Goal: Information Seeking & Learning: Check status

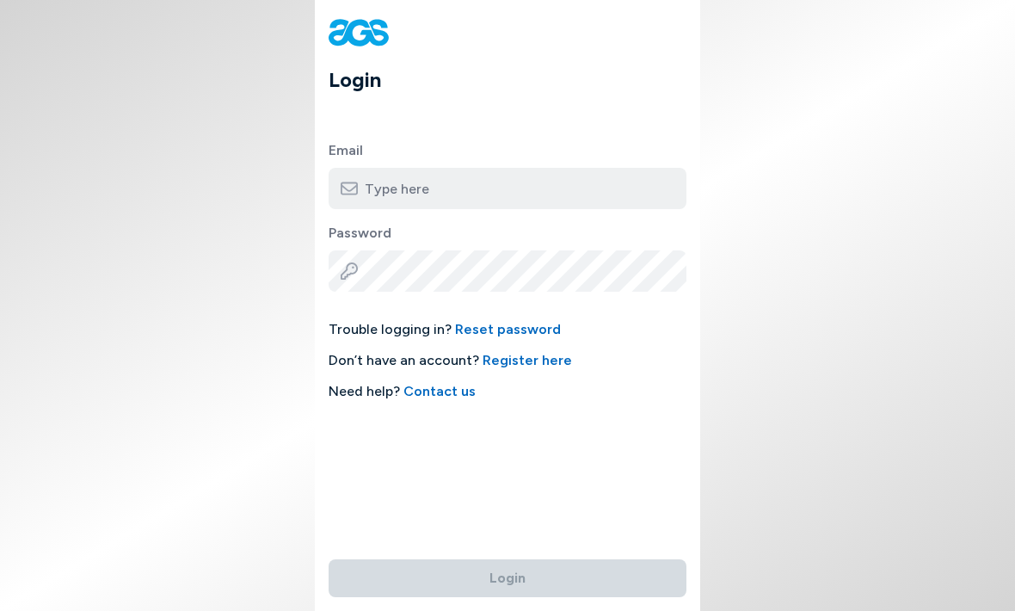
click at [489, 188] on input "email" at bounding box center [508, 188] width 358 height 41
type input "[EMAIL_ADDRESS][DOMAIN_NAME]"
click at [508, 559] on button "Login" at bounding box center [508, 578] width 358 height 38
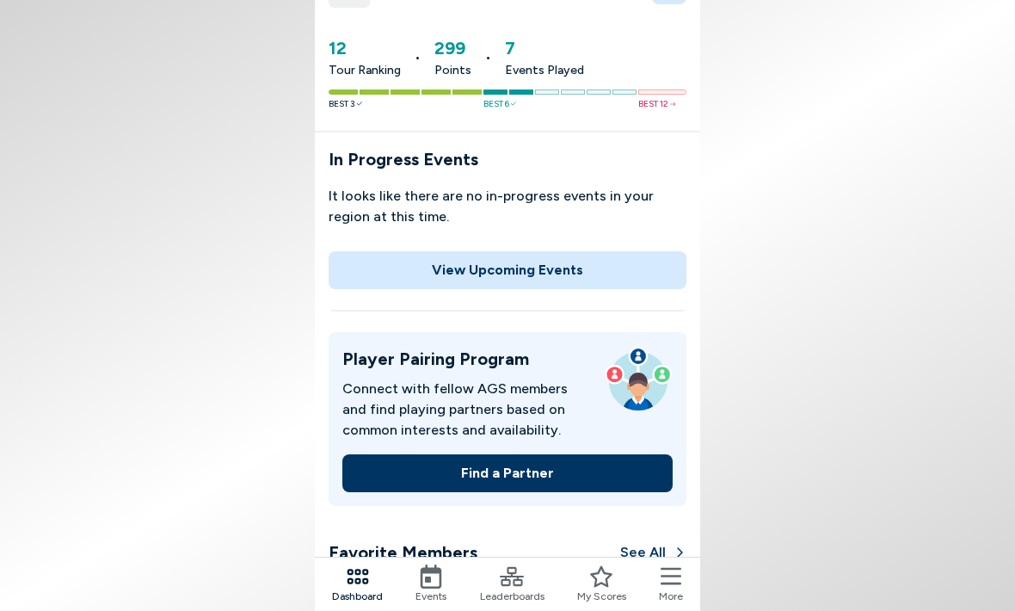
scroll to position [93, 0]
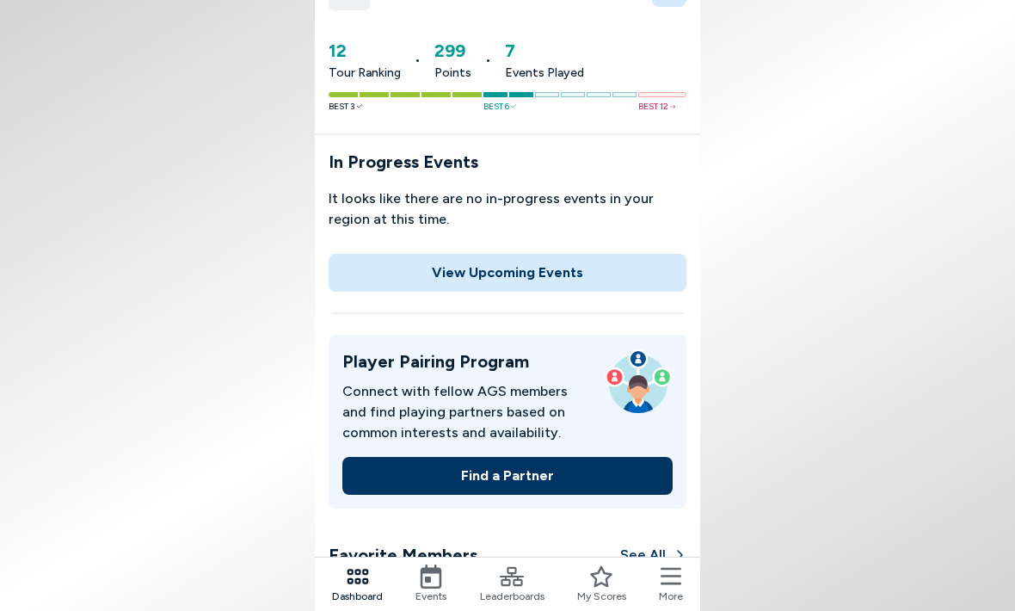
click at [576, 274] on button "View Upcoming Events" at bounding box center [508, 273] width 358 height 38
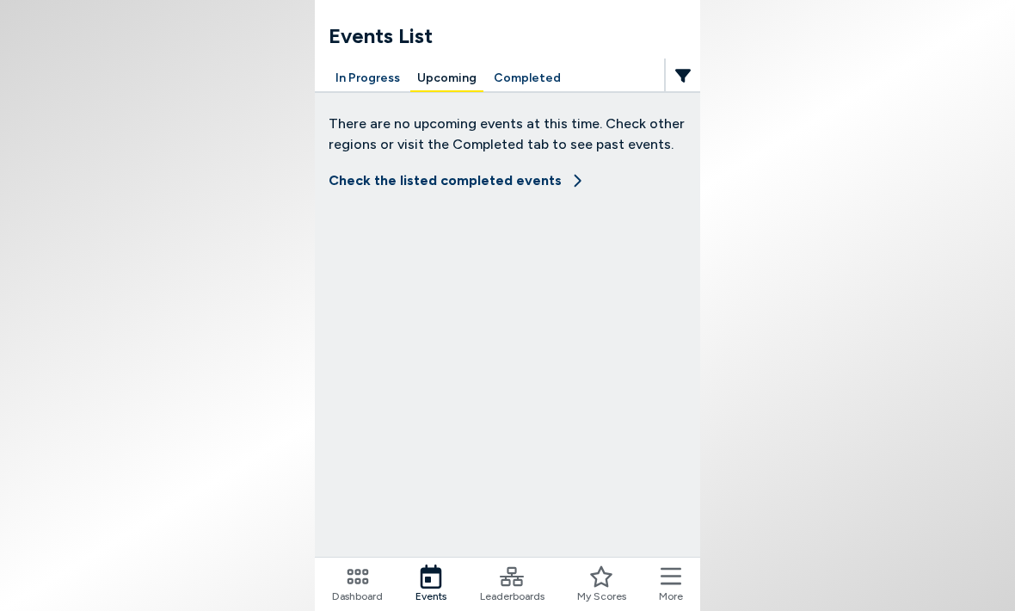
click at [514, 81] on button "Completed" at bounding box center [527, 78] width 81 height 27
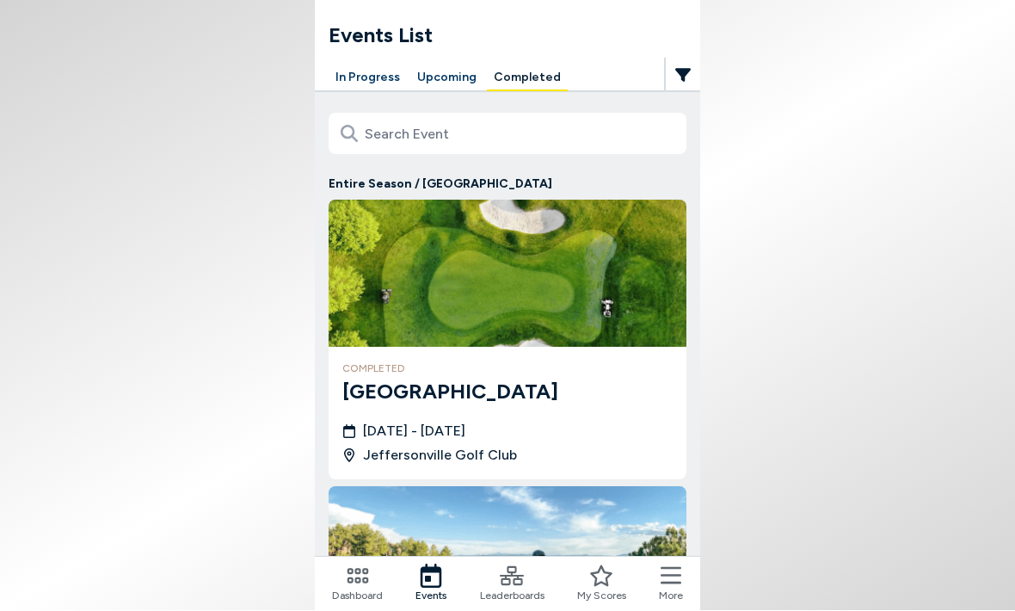
click at [447, 408] on div "completed [GEOGRAPHIC_DATA] [DATE] - [DATE] [GEOGRAPHIC_DATA]" at bounding box center [508, 414] width 358 height 132
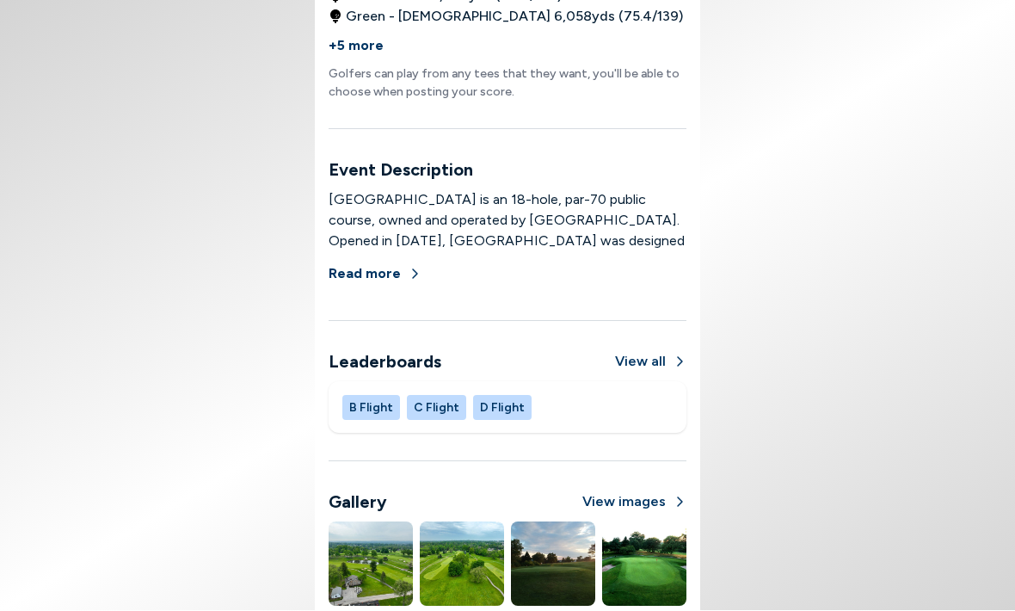
scroll to position [883, 0]
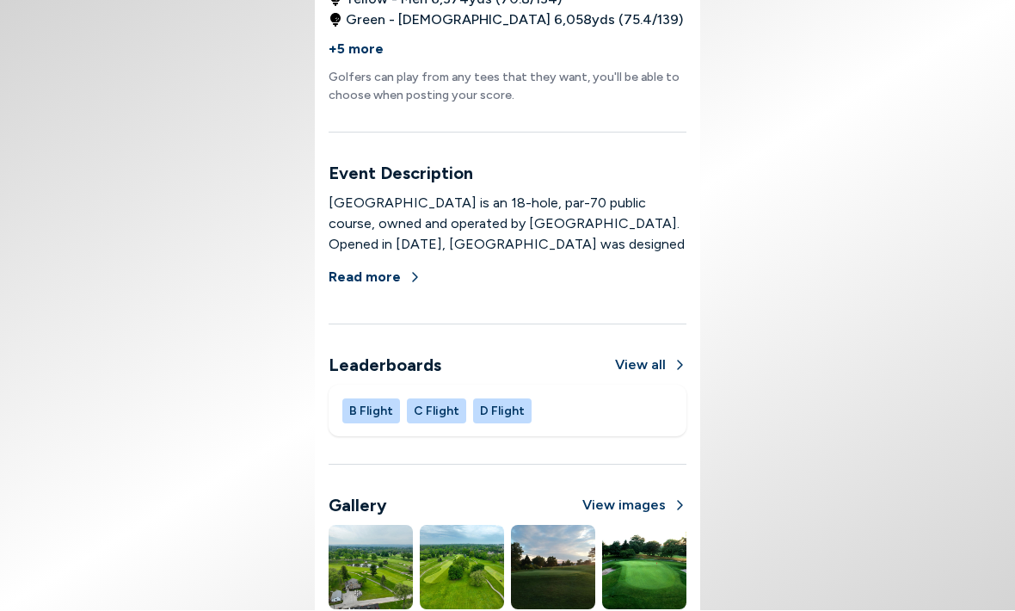
click at [383, 411] on button "B Flight" at bounding box center [371, 411] width 58 height 25
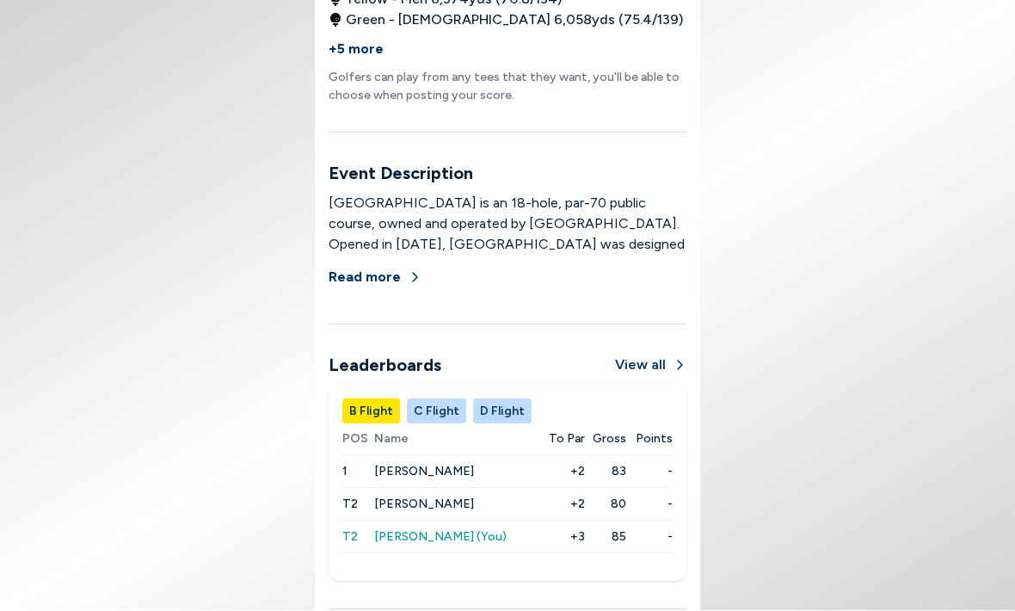
click at [442, 409] on button "C Flight" at bounding box center [436, 411] width 59 height 25
click at [490, 409] on button "D Flight" at bounding box center [502, 411] width 58 height 25
click at [432, 412] on button "C Flight" at bounding box center [436, 411] width 59 height 25
click at [643, 374] on button "View all" at bounding box center [650, 365] width 71 height 21
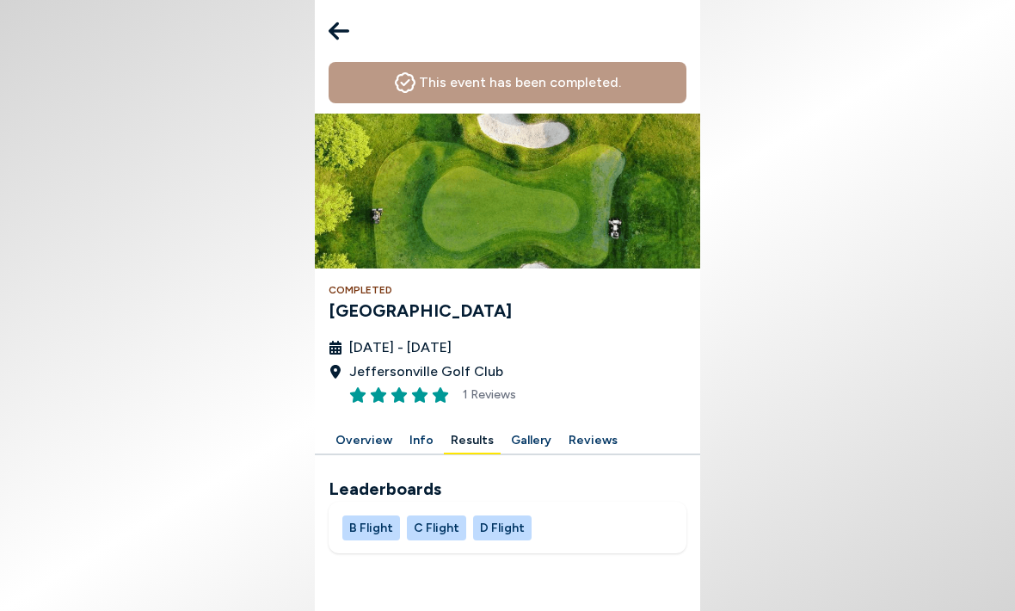
scroll to position [14, 0]
click at [379, 515] on button "B Flight" at bounding box center [371, 527] width 58 height 25
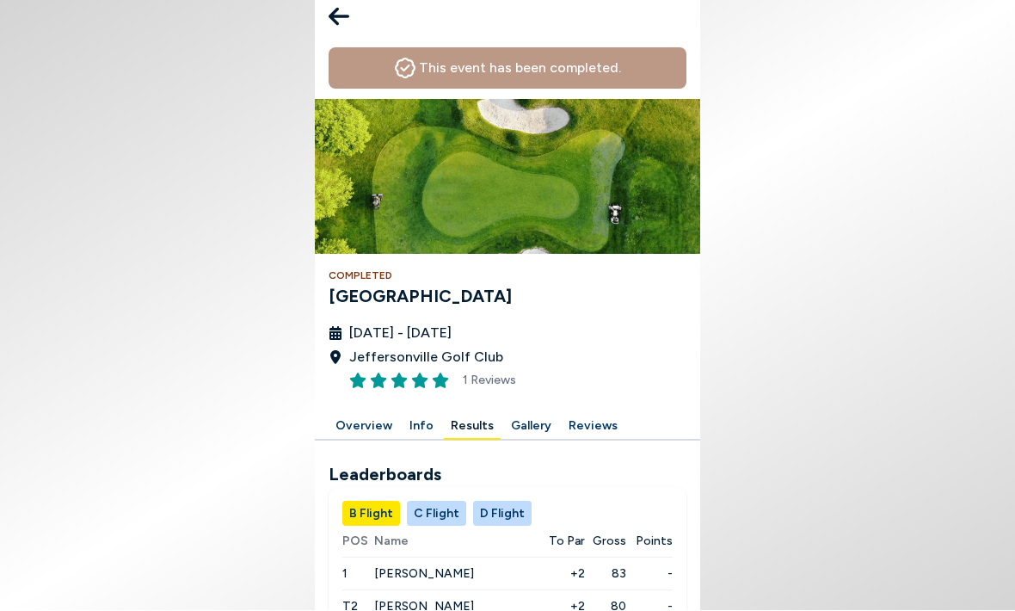
click at [445, 510] on button "C Flight" at bounding box center [436, 514] width 59 height 25
click at [497, 507] on button "D Flight" at bounding box center [502, 514] width 58 height 25
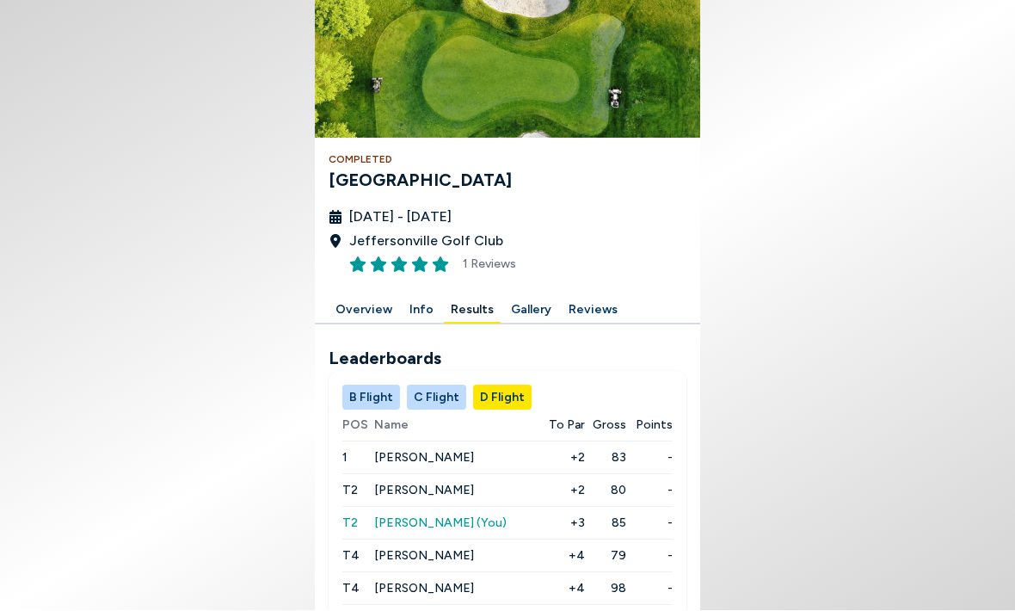
click at [475, 309] on button "Results" at bounding box center [472, 311] width 57 height 27
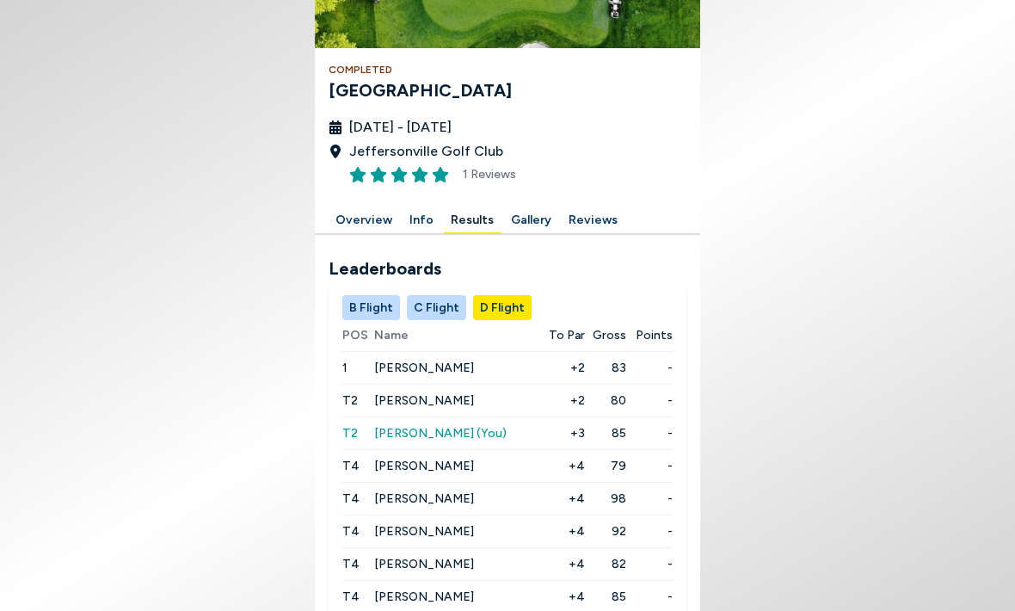
scroll to position [220, 0]
click at [580, 231] on button "Reviews" at bounding box center [593, 220] width 63 height 27
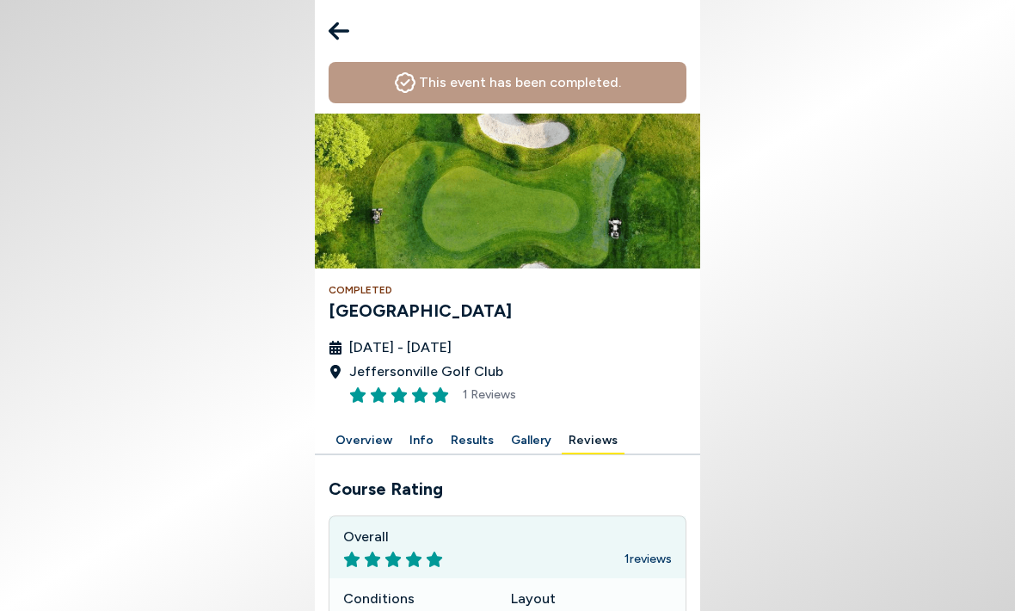
click at [347, 38] on icon at bounding box center [339, 31] width 21 height 34
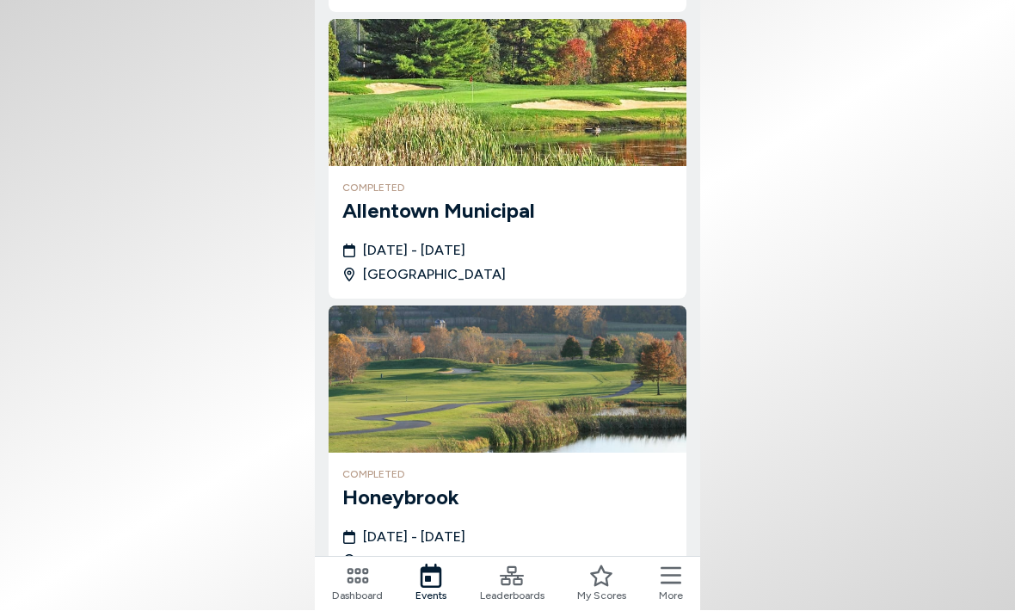
click at [590, 577] on icon at bounding box center [601, 576] width 24 height 24
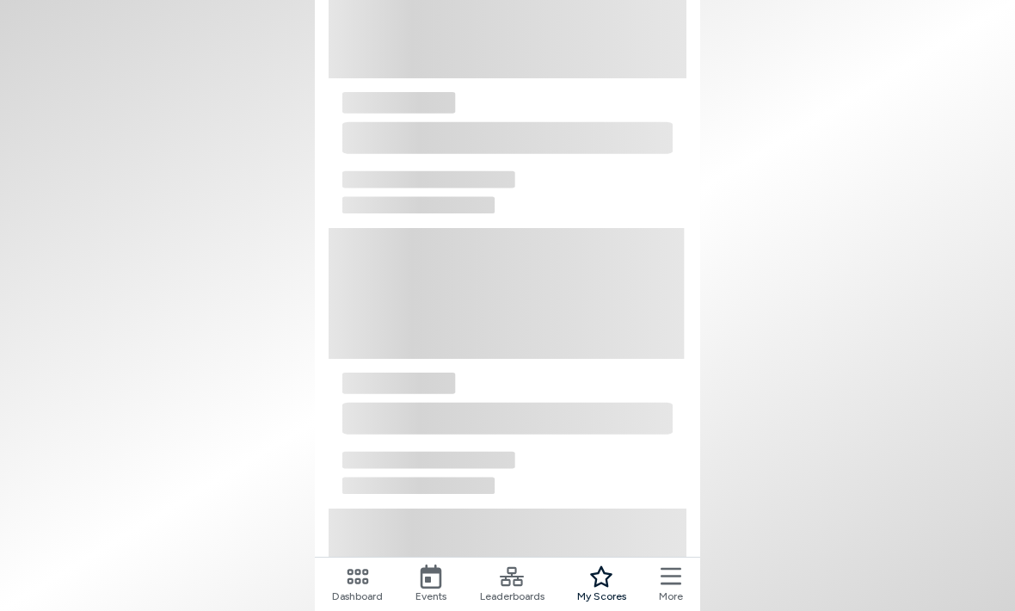
scroll to position [31, 0]
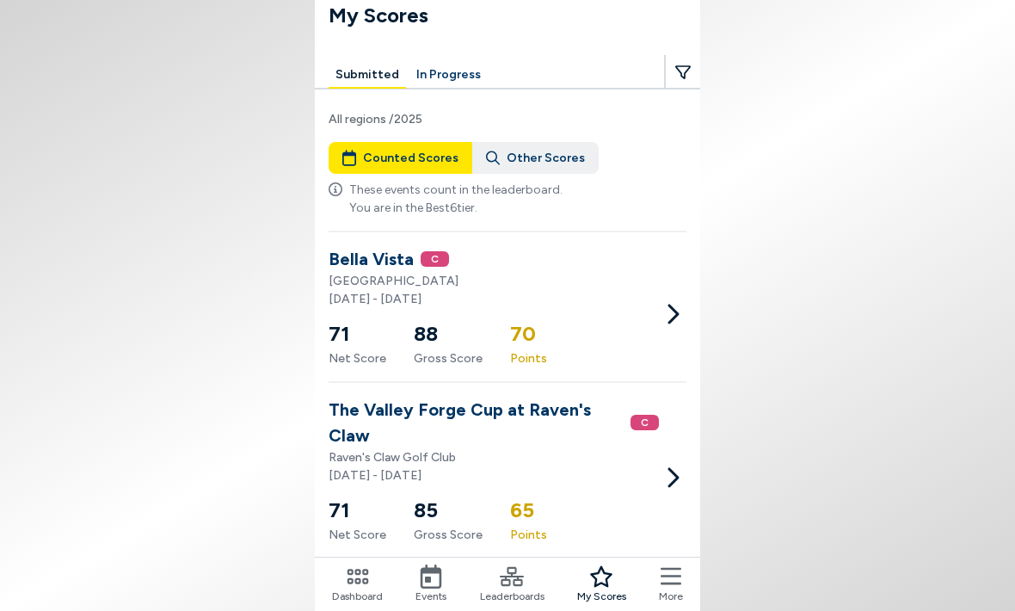
click at [526, 588] on div "Leaderboards" at bounding box center [512, 584] width 65 height 40
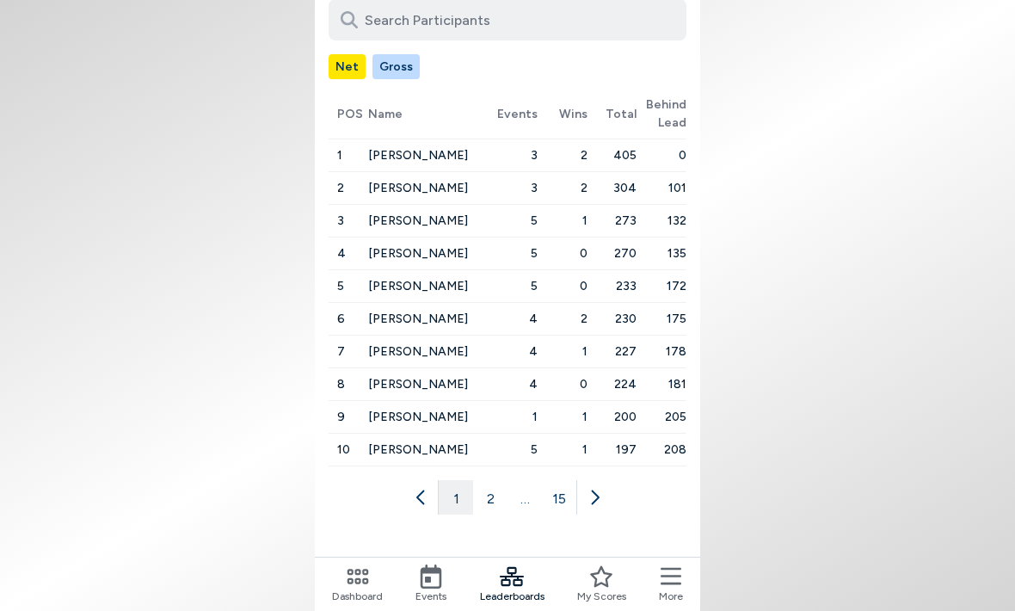
scroll to position [244, 0]
click at [497, 480] on button "2" at bounding box center [490, 497] width 34 height 34
click at [506, 480] on button "3" at bounding box center [507, 497] width 34 height 34
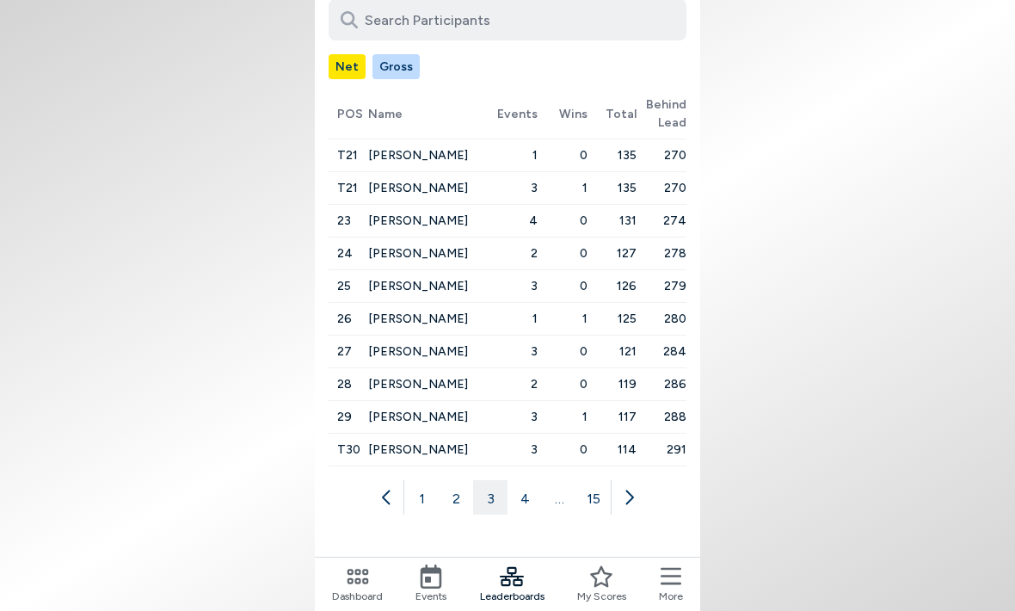
click at [529, 480] on button "4" at bounding box center [525, 497] width 34 height 34
click at [515, 579] on icon at bounding box center [512, 576] width 24 height 19
click at [529, 480] on button "5" at bounding box center [525, 497] width 34 height 34
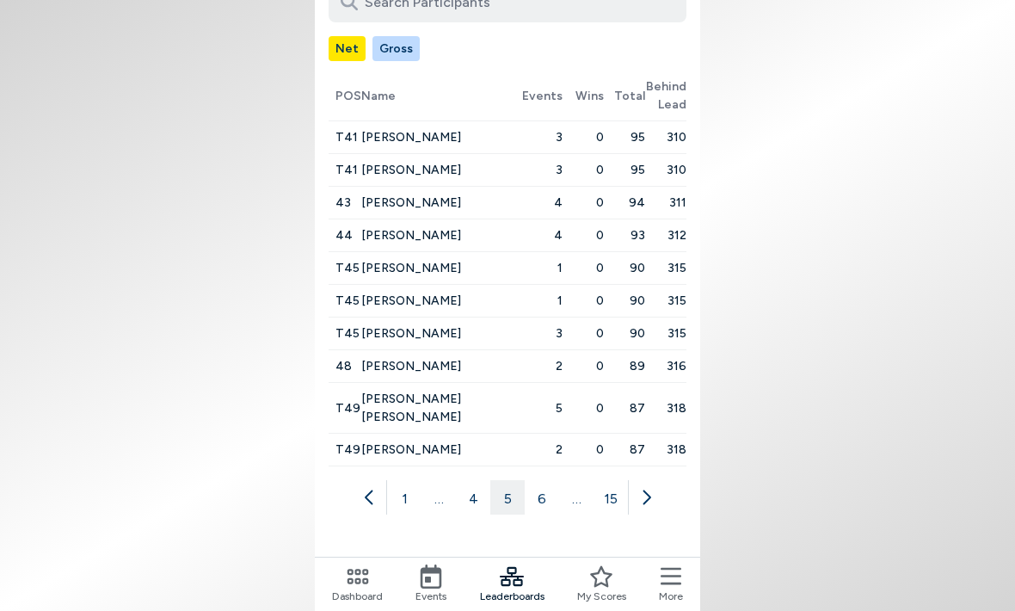
click at [545, 480] on button "6" at bounding box center [542, 497] width 34 height 34
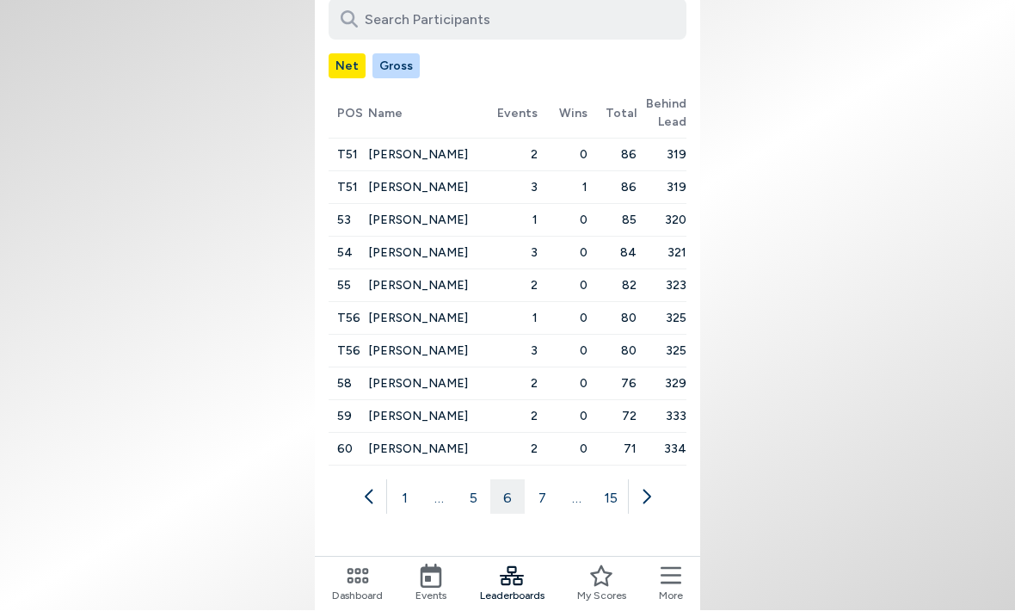
click at [360, 579] on icon at bounding box center [358, 576] width 22 height 15
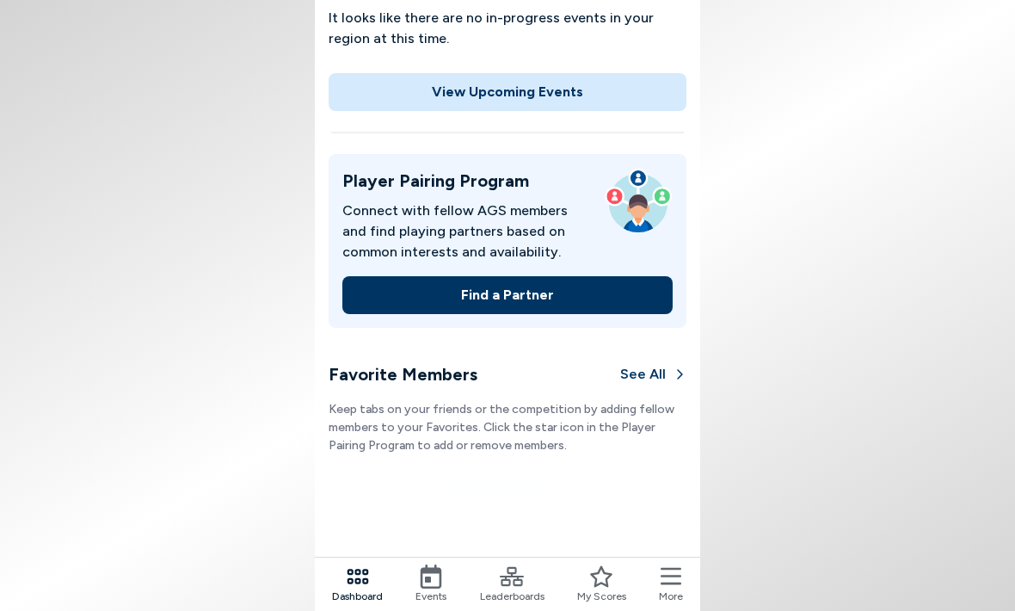
scroll to position [277, 0]
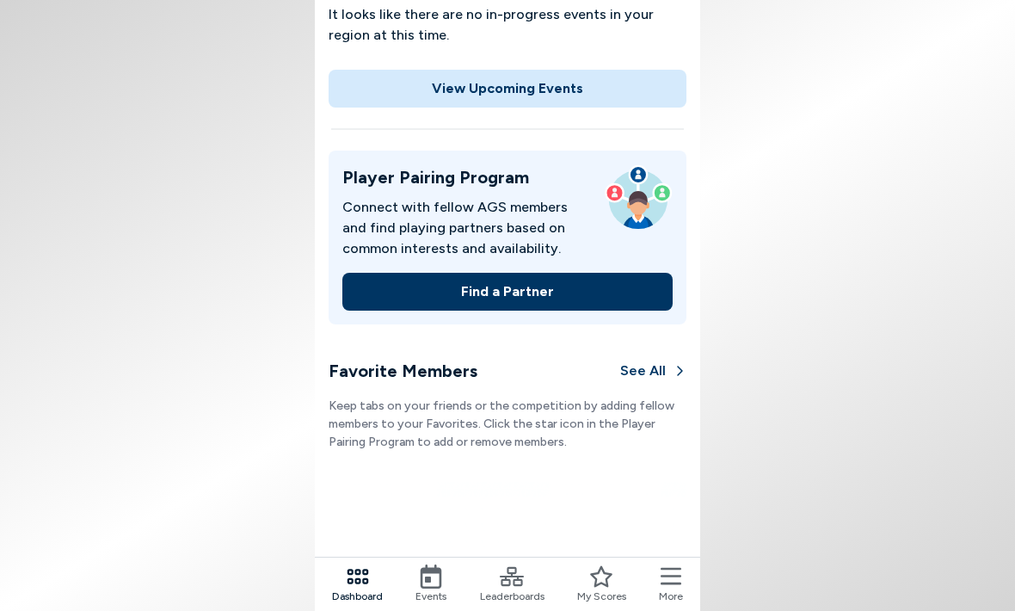
click at [523, 567] on icon at bounding box center [512, 576] width 24 height 24
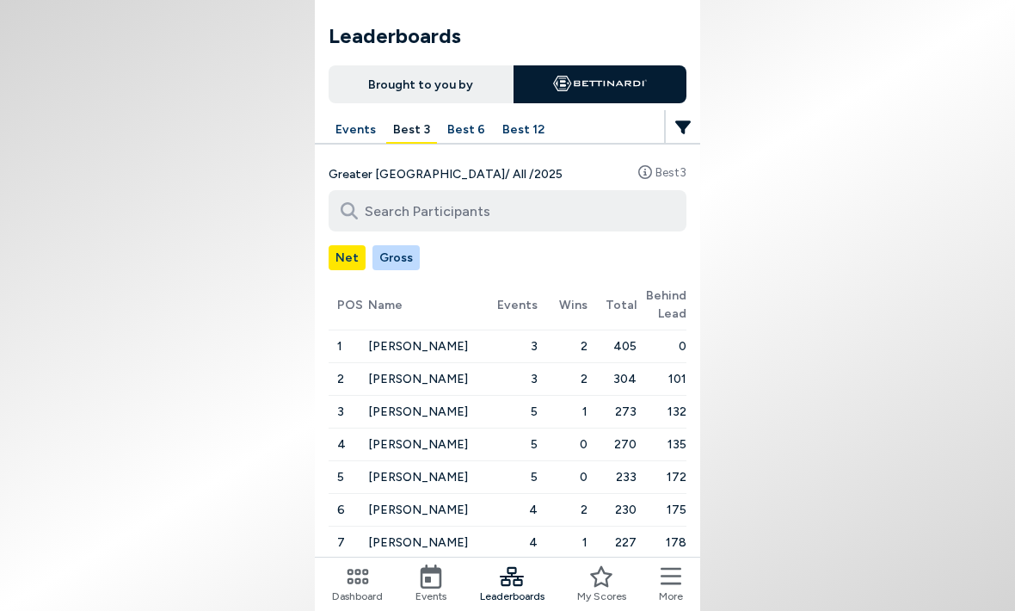
click at [407, 252] on button "Gross" at bounding box center [395, 257] width 47 height 25
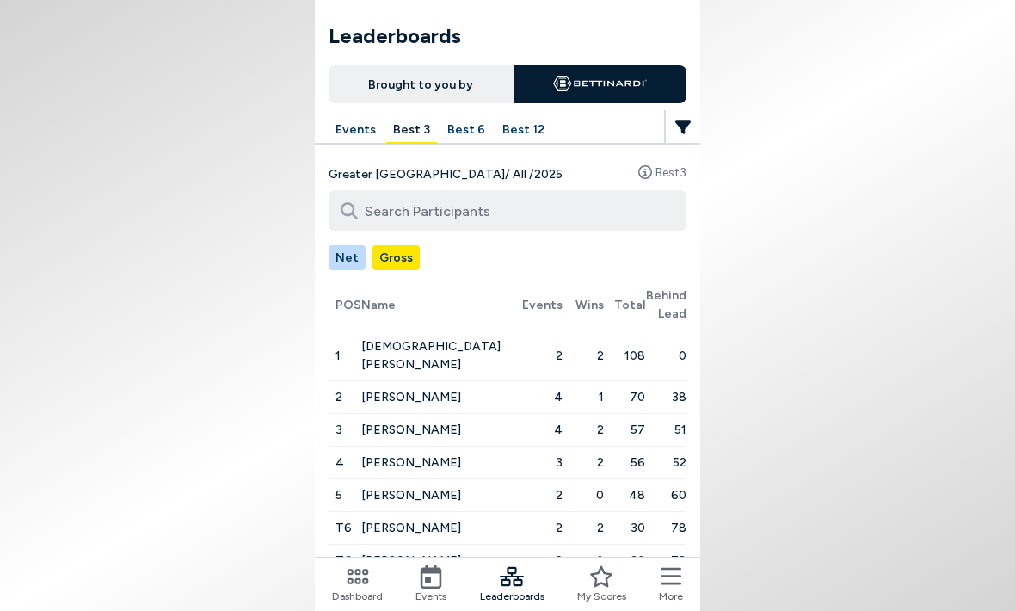
click at [359, 126] on button "Events" at bounding box center [356, 130] width 54 height 27
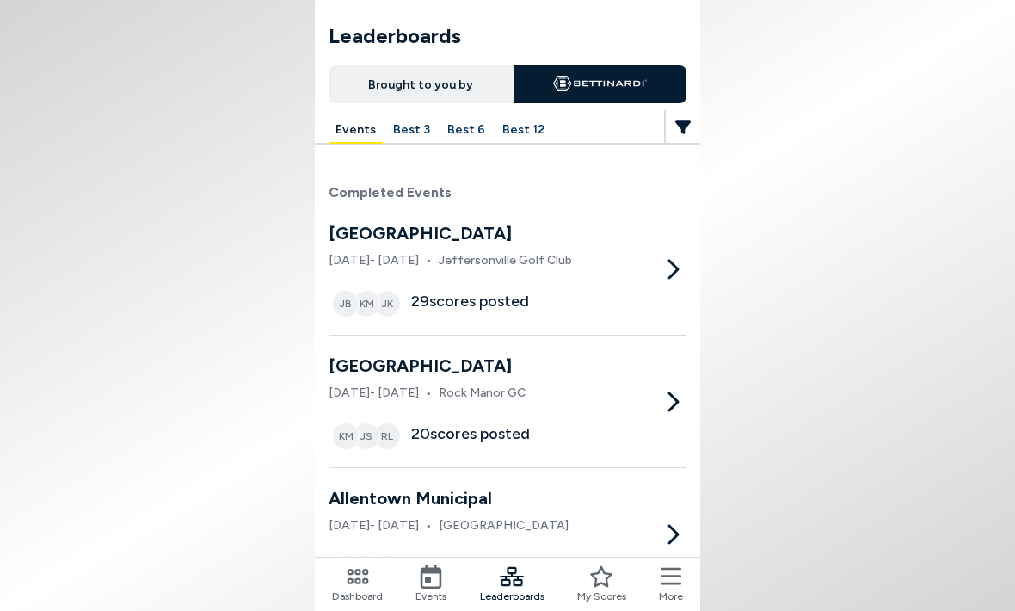
click at [516, 130] on button "Best 12" at bounding box center [523, 130] width 56 height 27
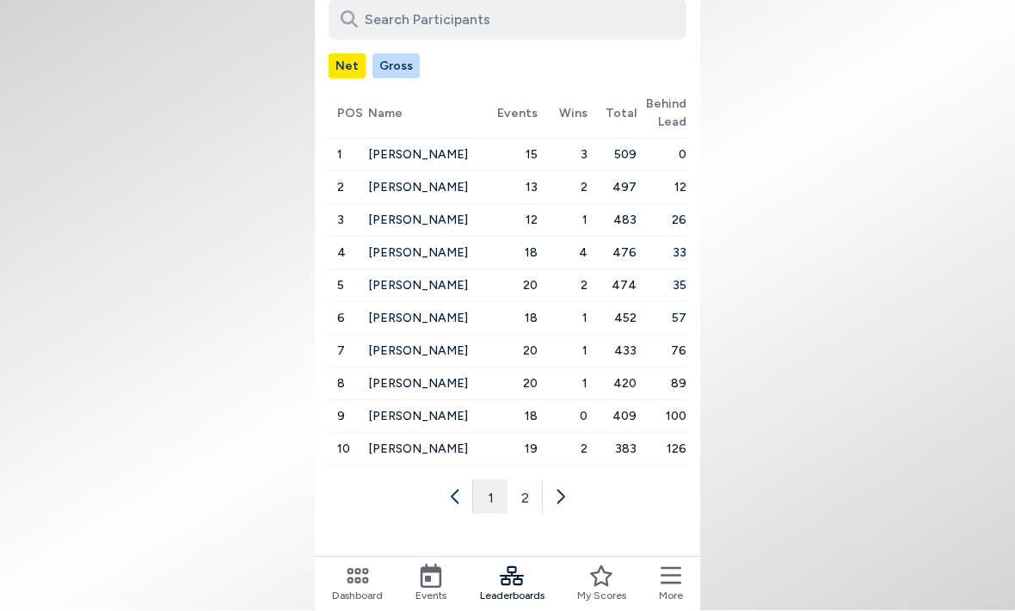
click at [530, 480] on button "2" at bounding box center [525, 497] width 34 height 34
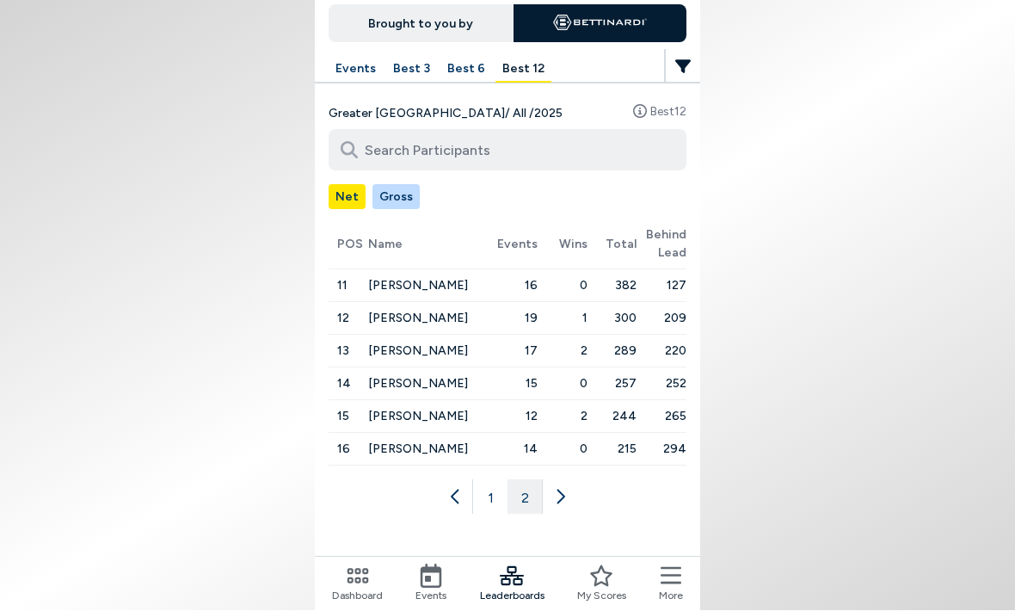
scroll to position [114, 0]
click at [523, 576] on icon at bounding box center [512, 576] width 24 height 19
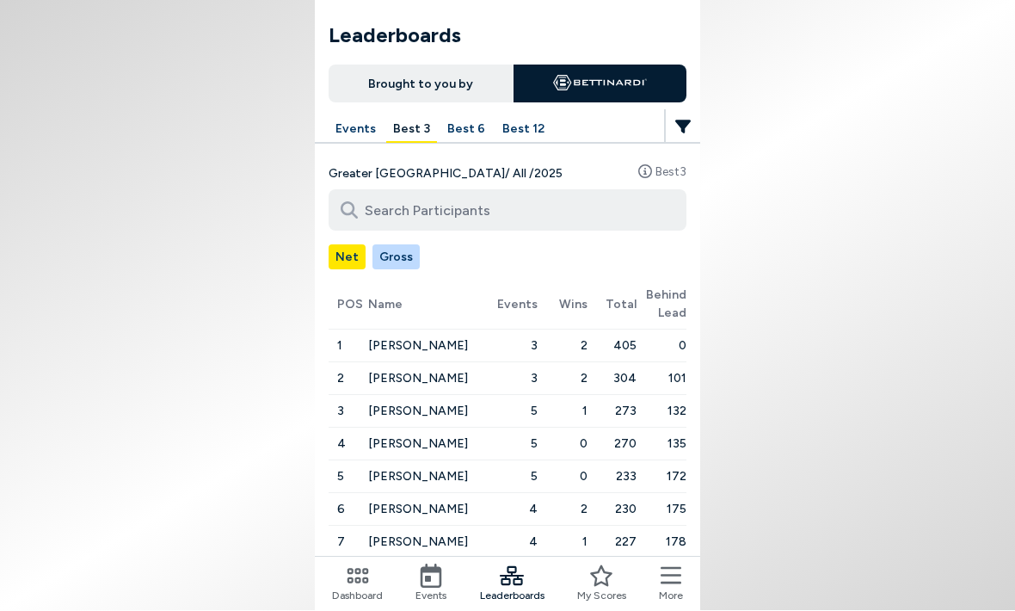
click at [395, 263] on button "Gross" at bounding box center [395, 257] width 47 height 25
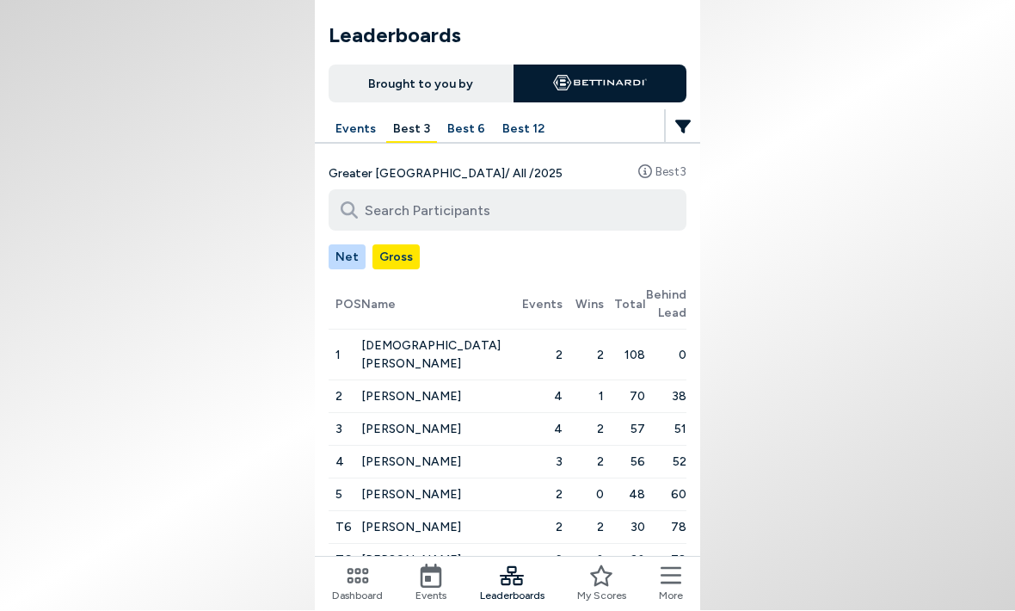
click at [351, 259] on button "Net" at bounding box center [347, 257] width 37 height 25
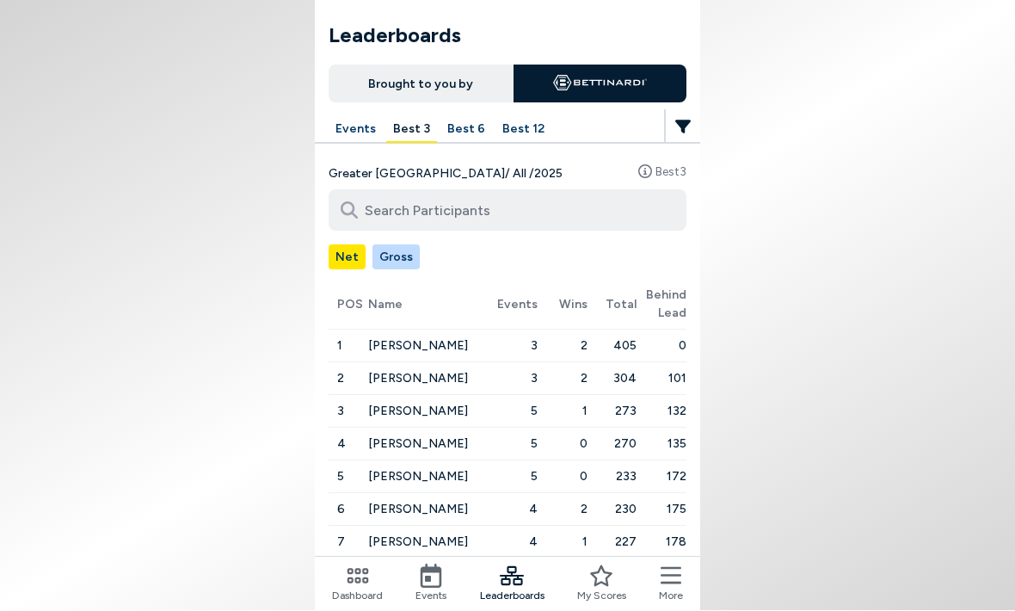
click at [522, 133] on button "Best 12" at bounding box center [523, 130] width 56 height 27
click at [506, 138] on button "Best 12" at bounding box center [523, 130] width 56 height 27
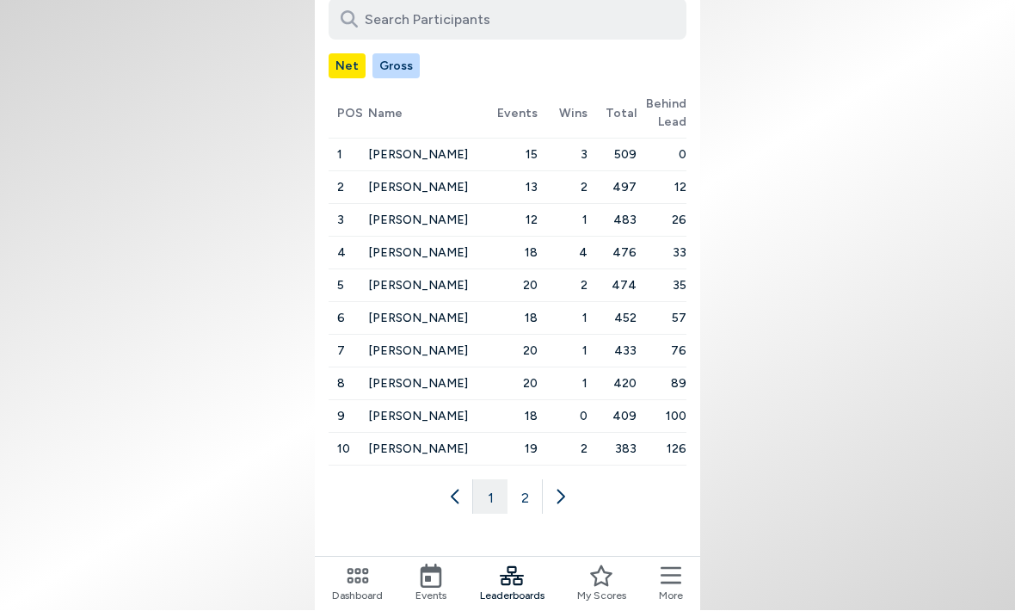
click at [531, 480] on button "2" at bounding box center [525, 497] width 34 height 34
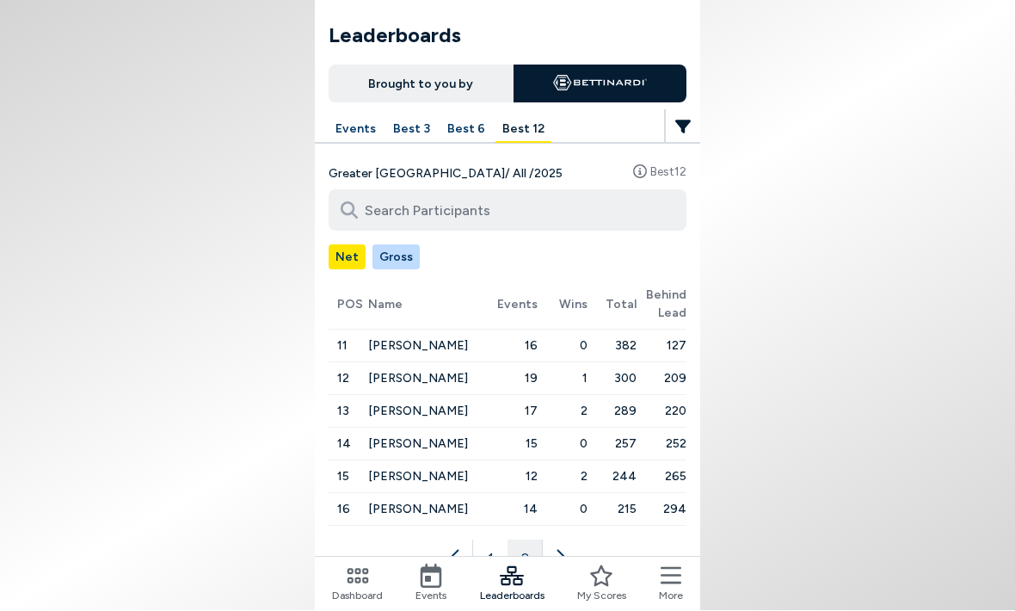
click at [352, 253] on button "Net" at bounding box center [347, 257] width 37 height 25
click at [402, 257] on button "Gross" at bounding box center [395, 257] width 47 height 25
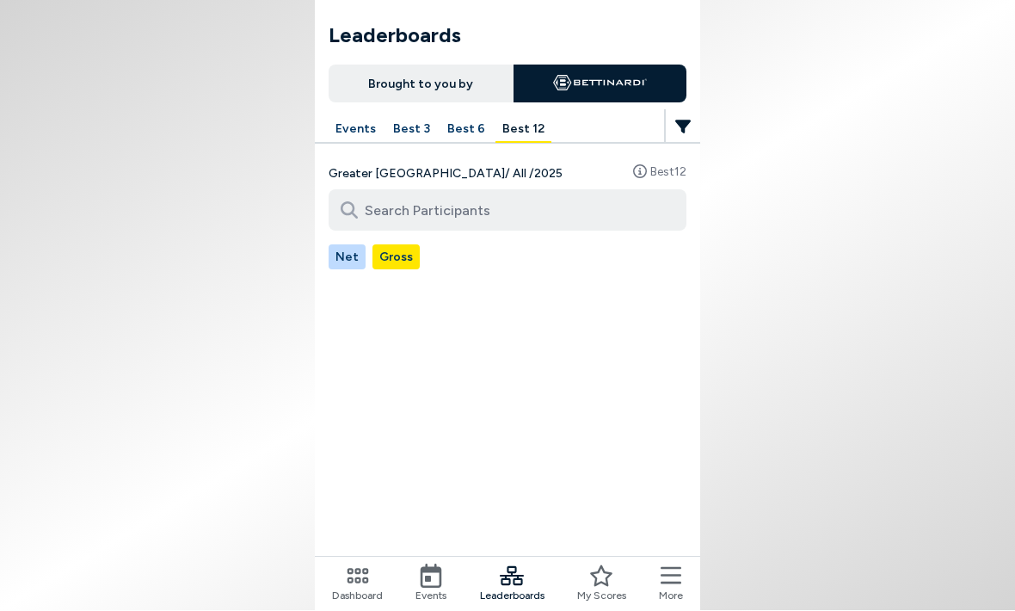
click at [461, 132] on button "Best 6" at bounding box center [466, 130] width 52 height 27
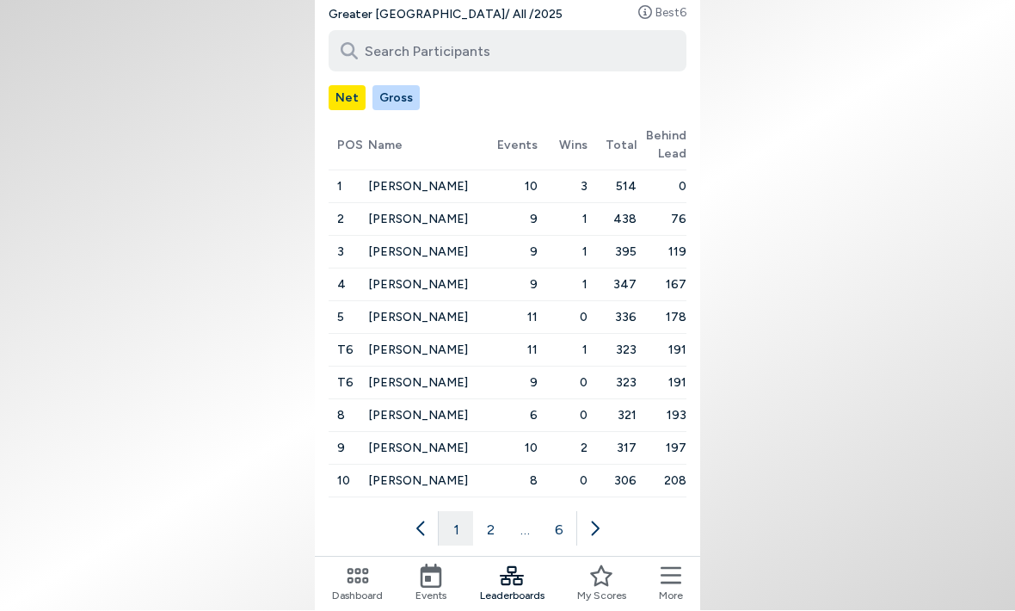
scroll to position [188, 0]
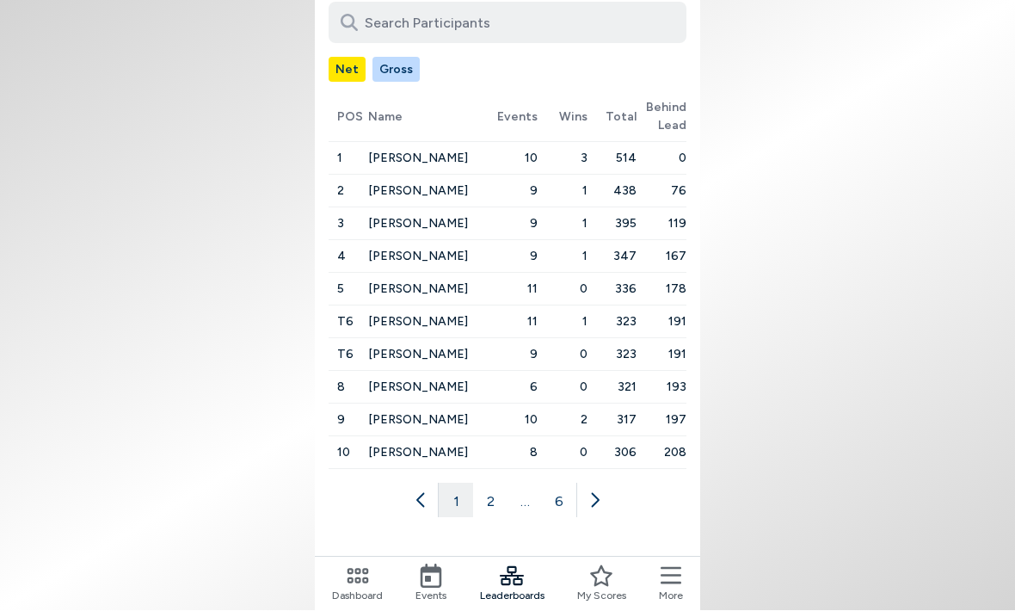
click at [495, 511] on button "2" at bounding box center [490, 500] width 34 height 34
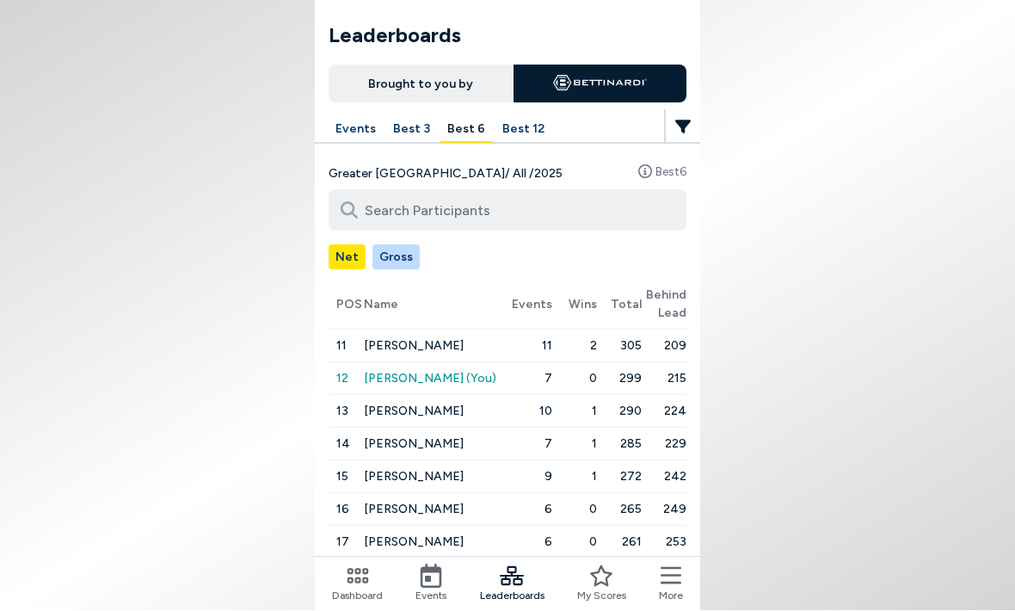
scroll to position [0, 0]
click at [440, 387] on span "[PERSON_NAME] (You)" at bounding box center [430, 379] width 132 height 28
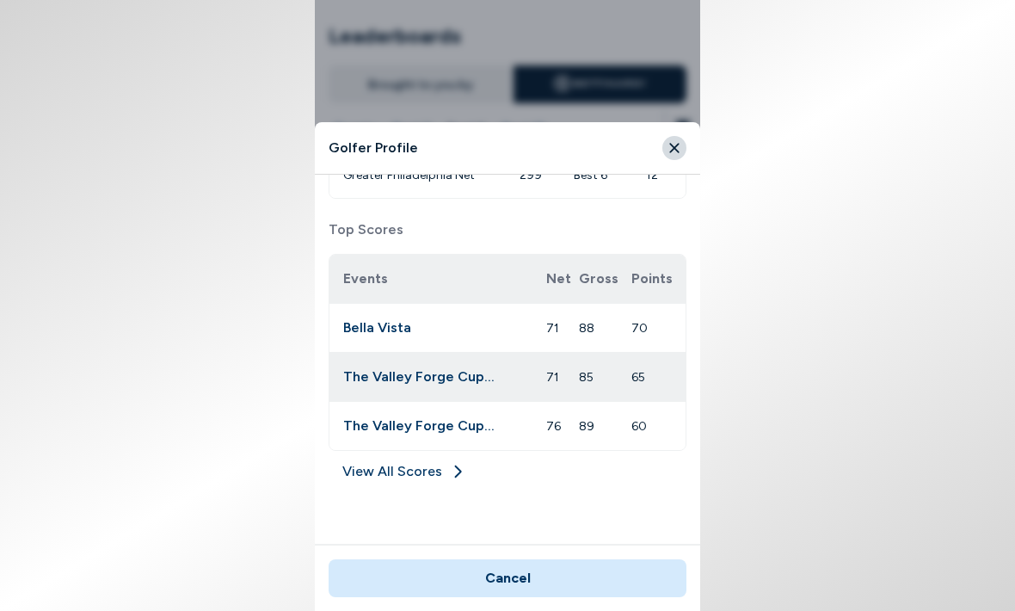
scroll to position [416, 0]
click at [456, 465] on icon at bounding box center [457, 473] width 17 height 17
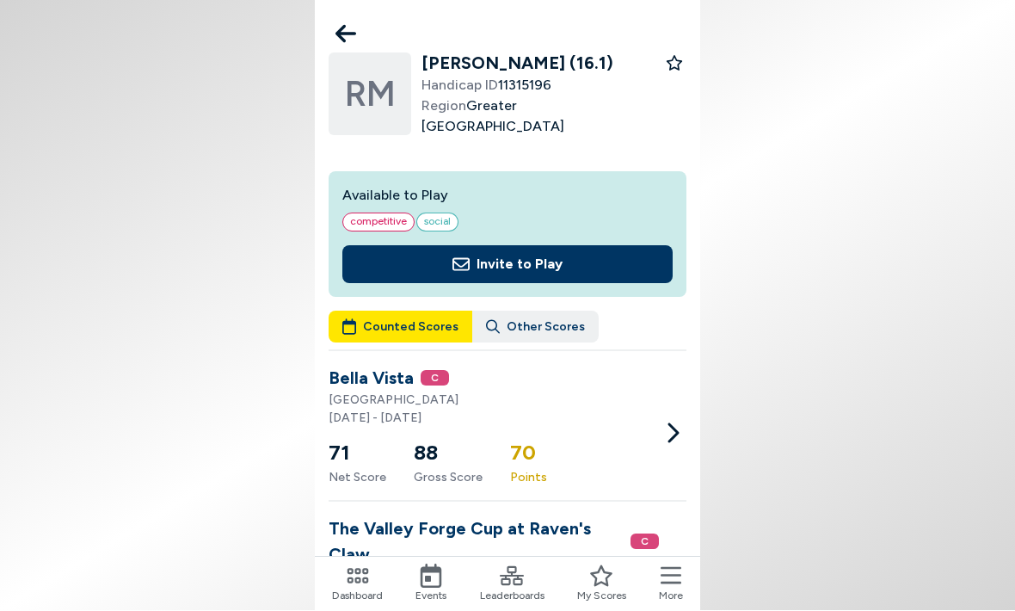
click at [345, 34] on icon at bounding box center [345, 35] width 21 height 18
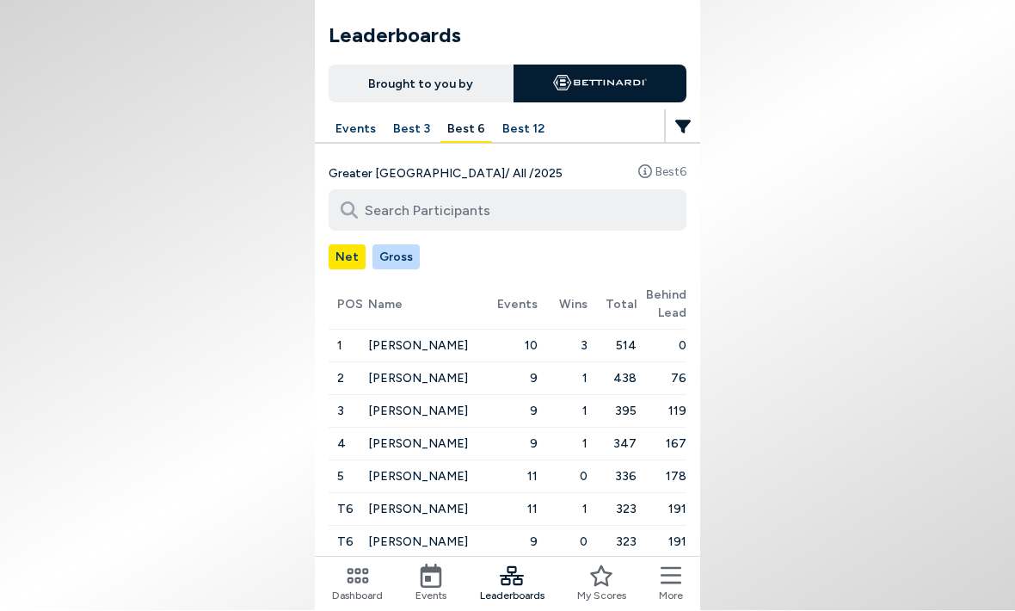
click at [801, 185] on body "Leaderboards Brought to you by Events Best 3 Best 6 Best 12 Greater [GEOGRAPHIC…" at bounding box center [507, 305] width 1015 height 611
click at [438, 575] on icon at bounding box center [431, 576] width 24 height 24
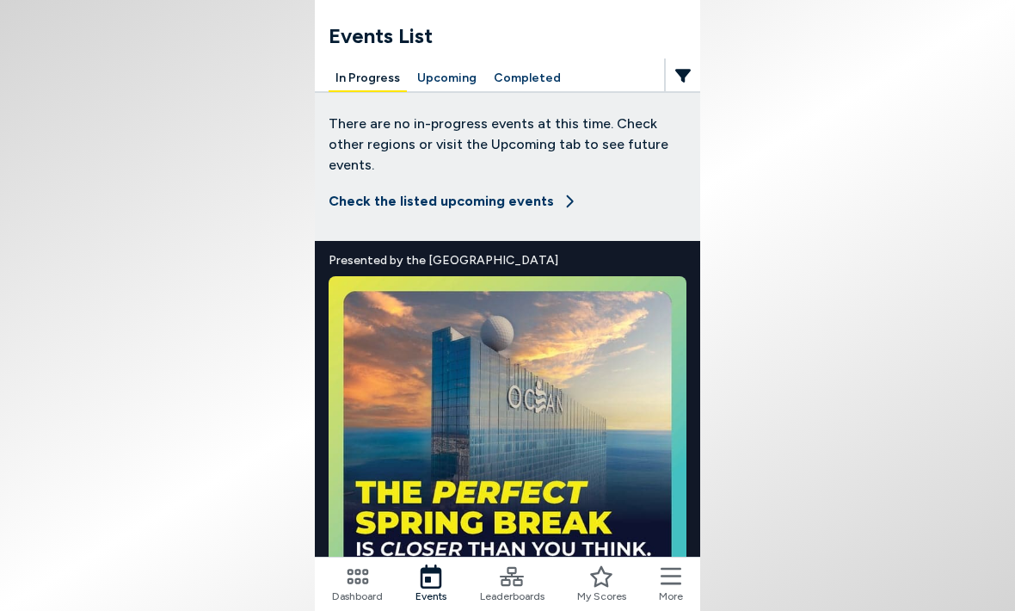
click at [522, 83] on button "Completed" at bounding box center [527, 78] width 81 height 27
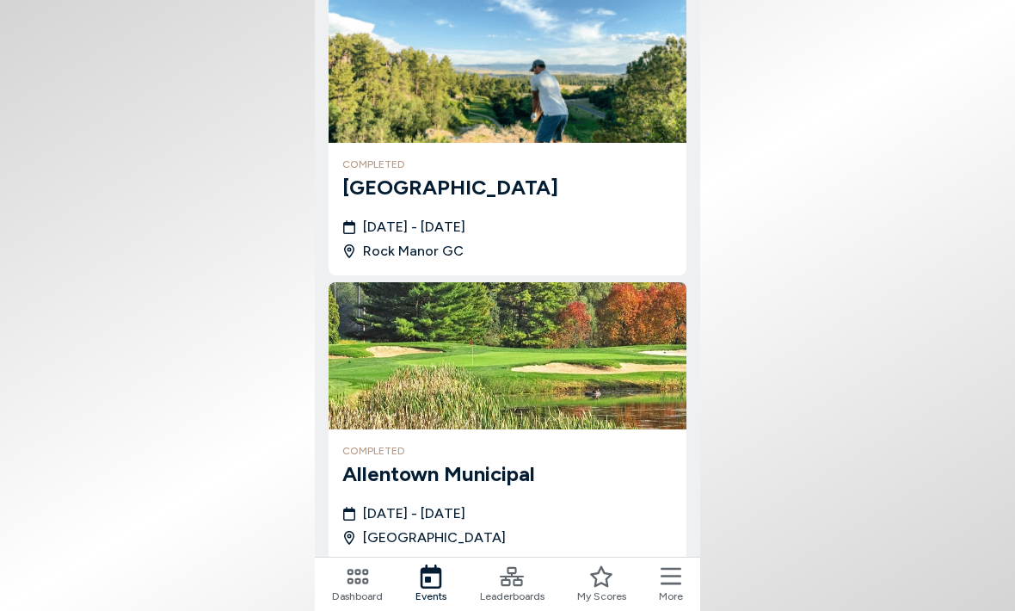
scroll to position [527, 0]
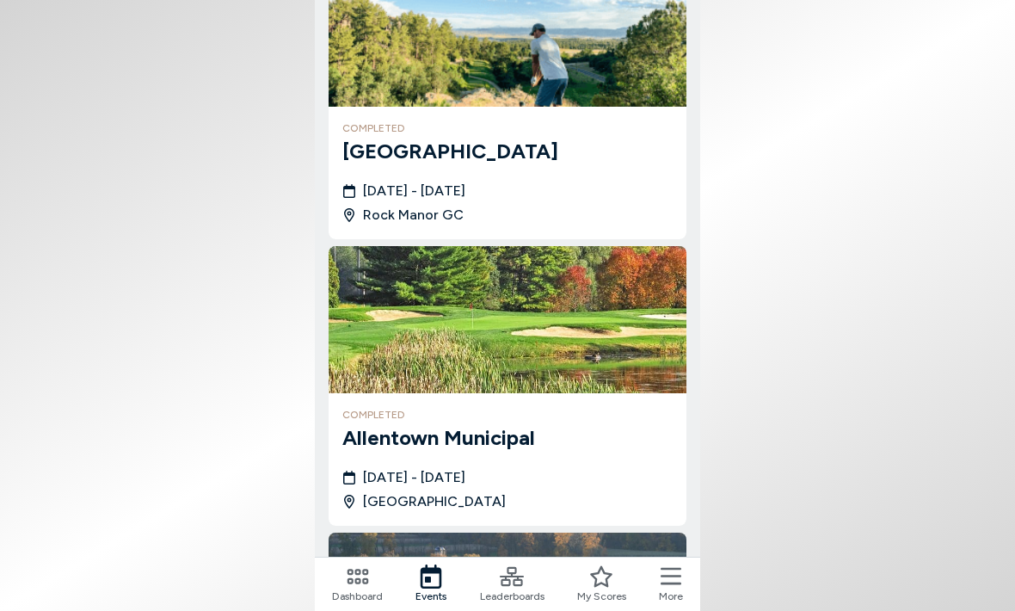
click at [465, 186] on span "[DATE] - [DATE]" at bounding box center [414, 191] width 102 height 21
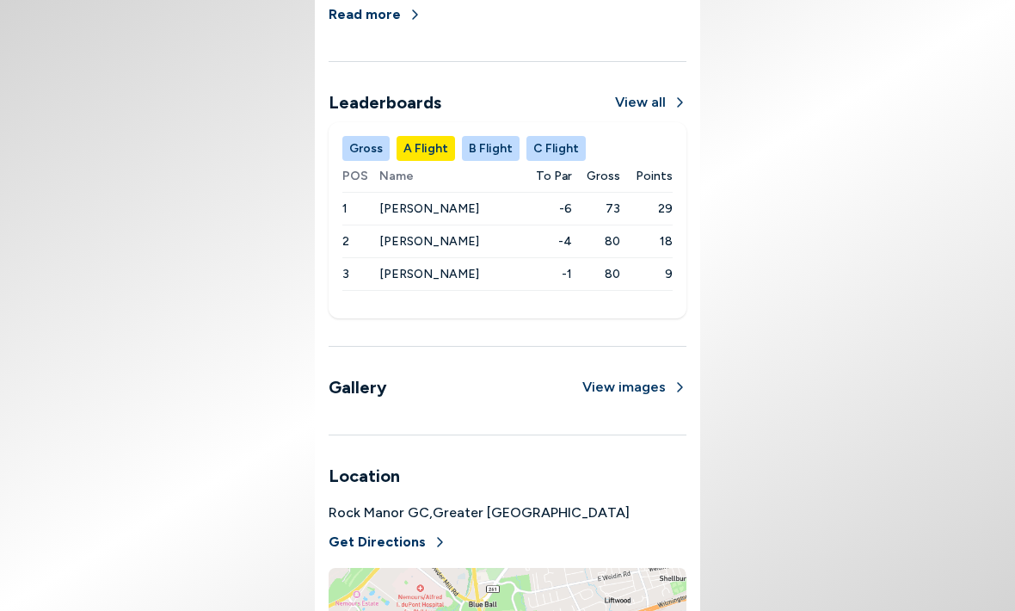
scroll to position [790, 0]
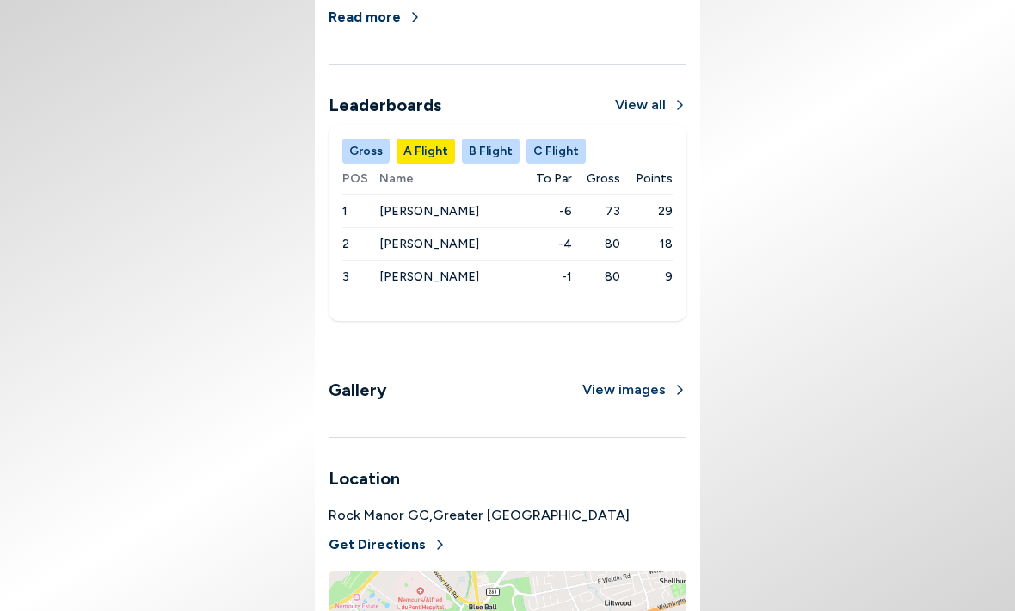
click at [428, 144] on button "A Flight" at bounding box center [426, 150] width 58 height 25
click at [478, 162] on button "B Flight" at bounding box center [491, 150] width 58 height 25
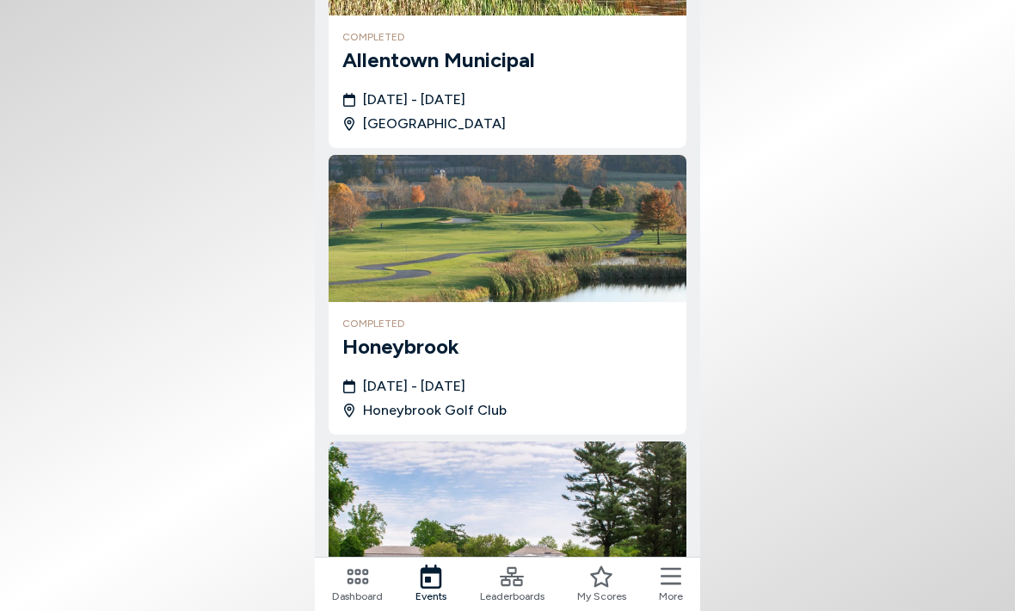
scroll to position [893, 0]
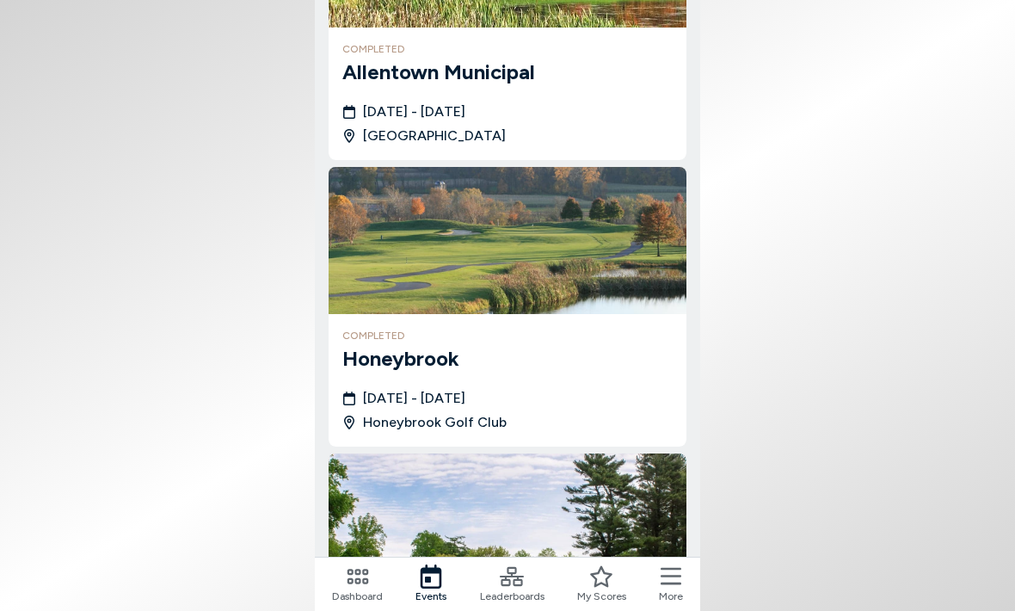
click at [470, 84] on h3 "Allentown Municipal" at bounding box center [507, 72] width 330 height 31
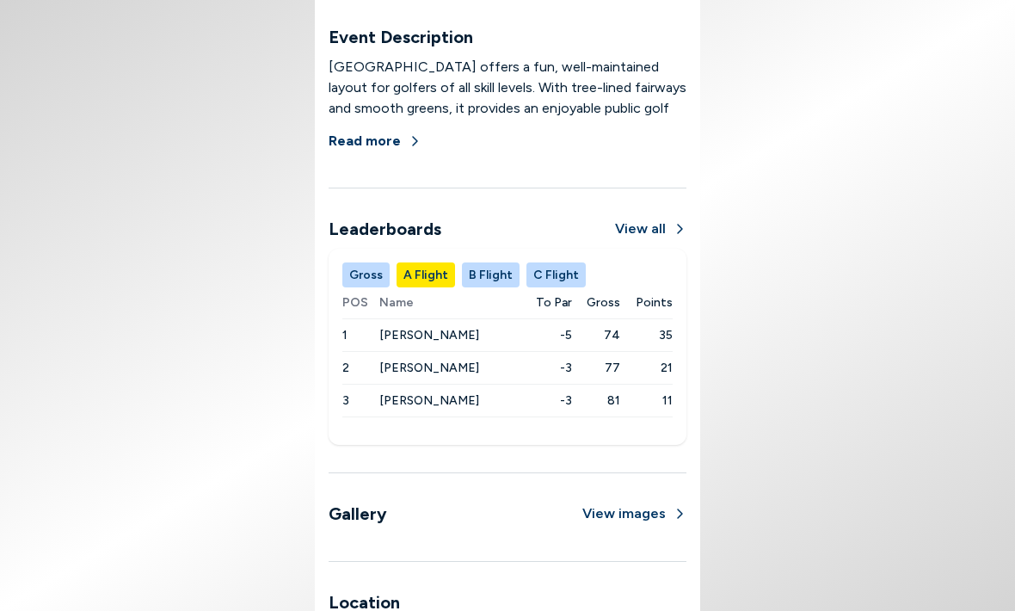
scroll to position [832, 0]
click at [664, 218] on button "View all" at bounding box center [650, 228] width 71 height 21
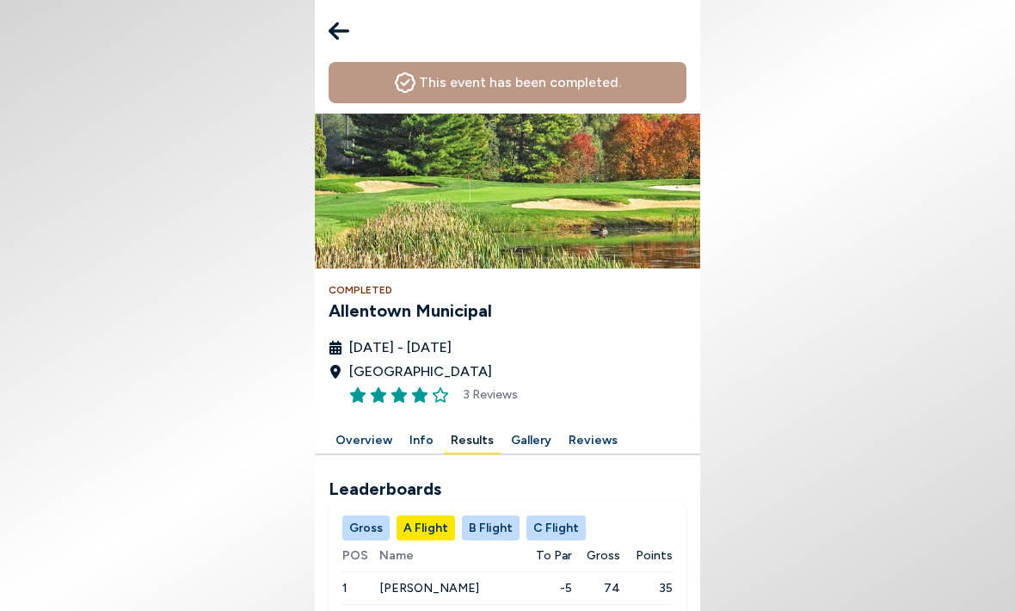
click at [338, 26] on icon at bounding box center [339, 31] width 21 height 34
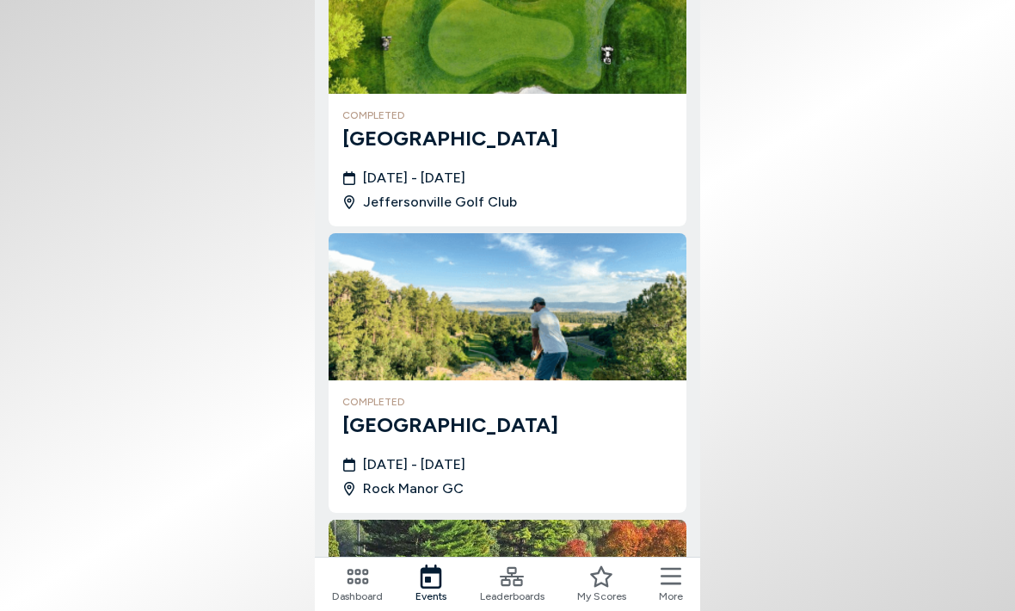
scroll to position [250, 0]
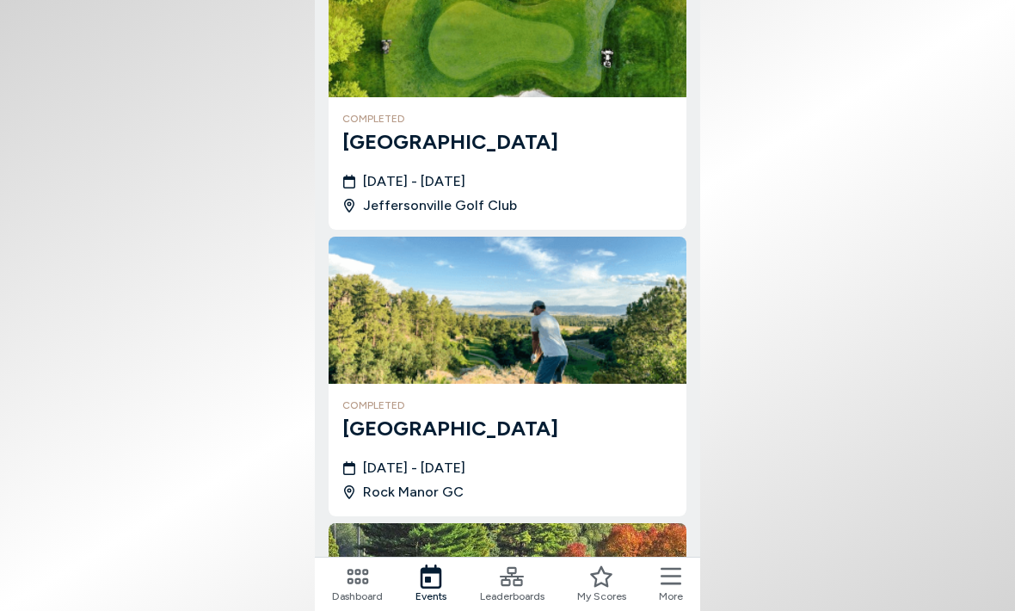
click at [451, 153] on h3 "[GEOGRAPHIC_DATA]" at bounding box center [507, 141] width 330 height 31
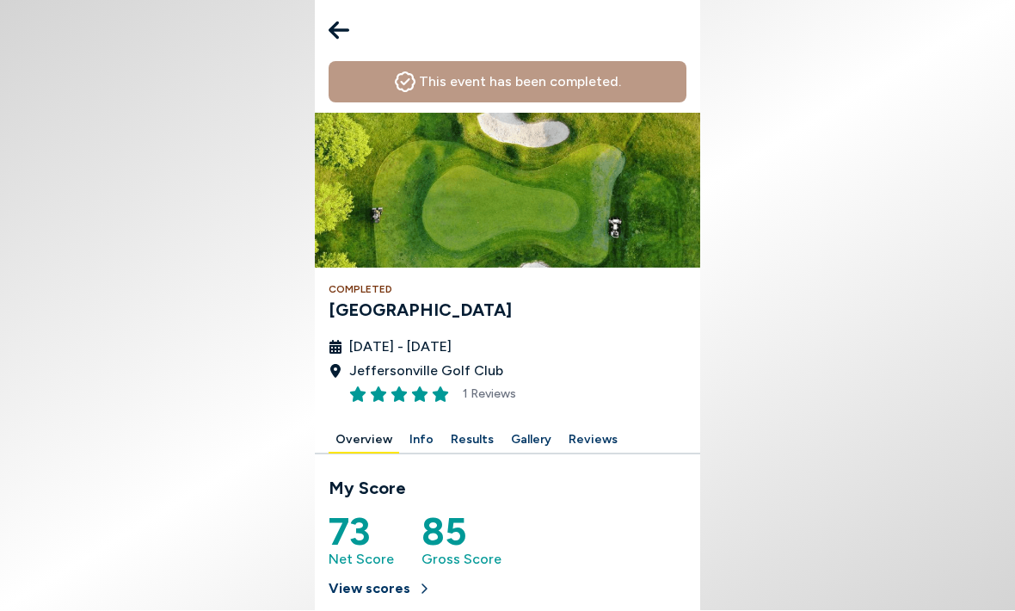
click at [332, 35] on icon at bounding box center [339, 31] width 21 height 34
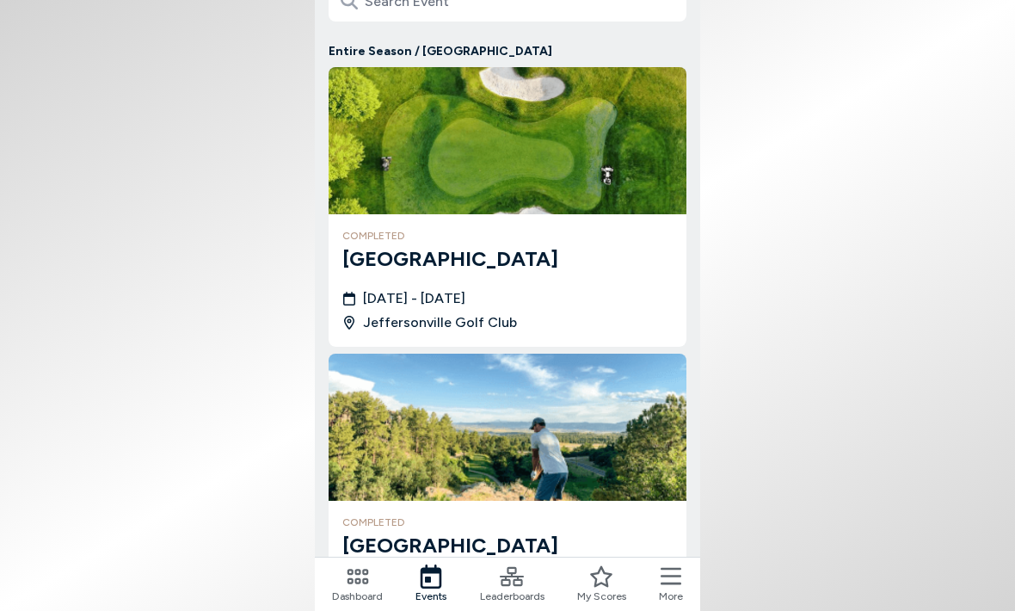
scroll to position [137, 0]
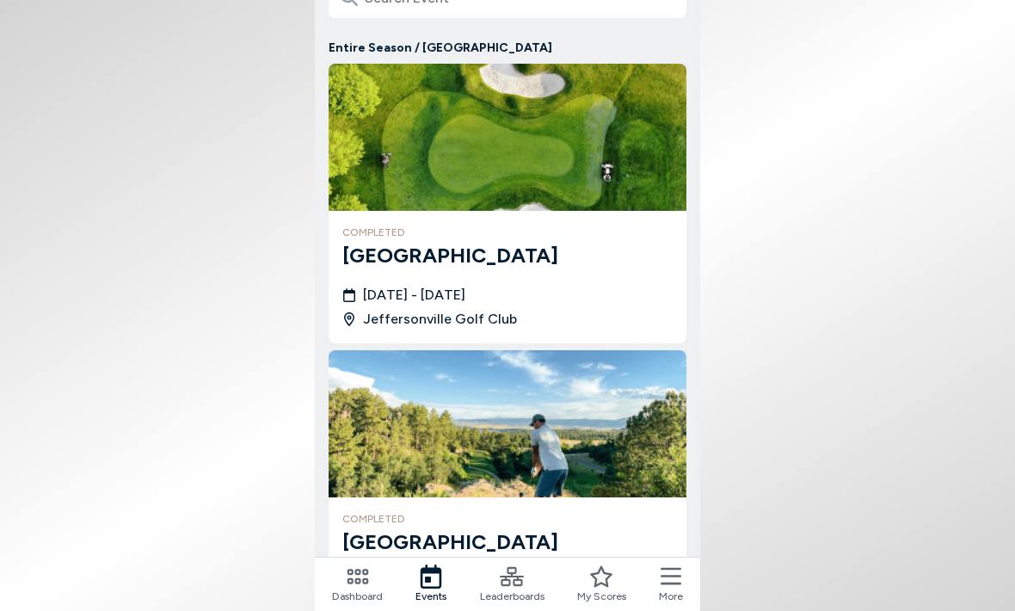
click at [465, 303] on span "[DATE] - [DATE]" at bounding box center [414, 295] width 102 height 21
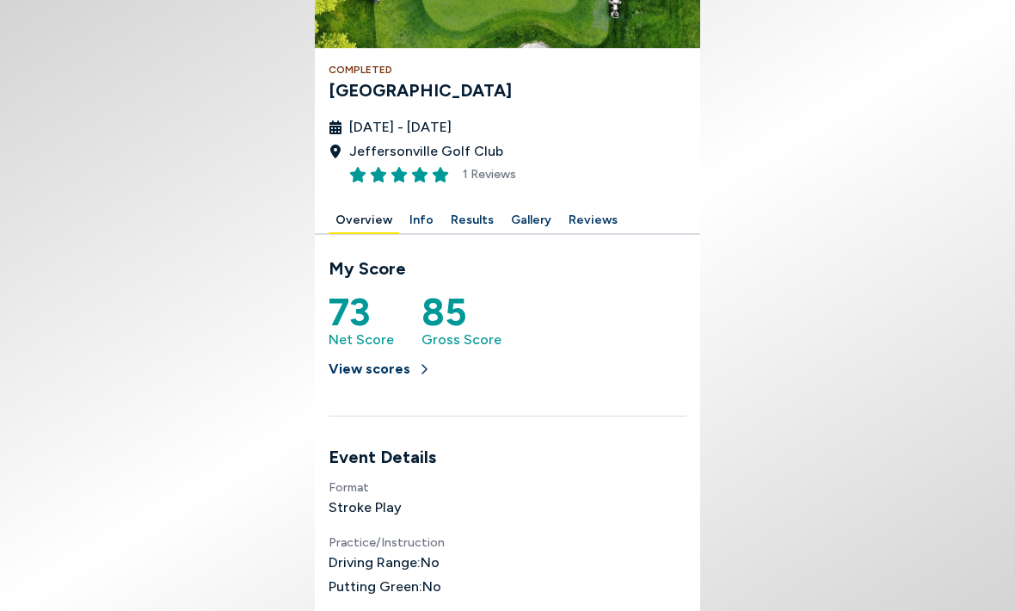
scroll to position [221, 0]
click at [515, 228] on button "Gallery" at bounding box center [531, 219] width 54 height 27
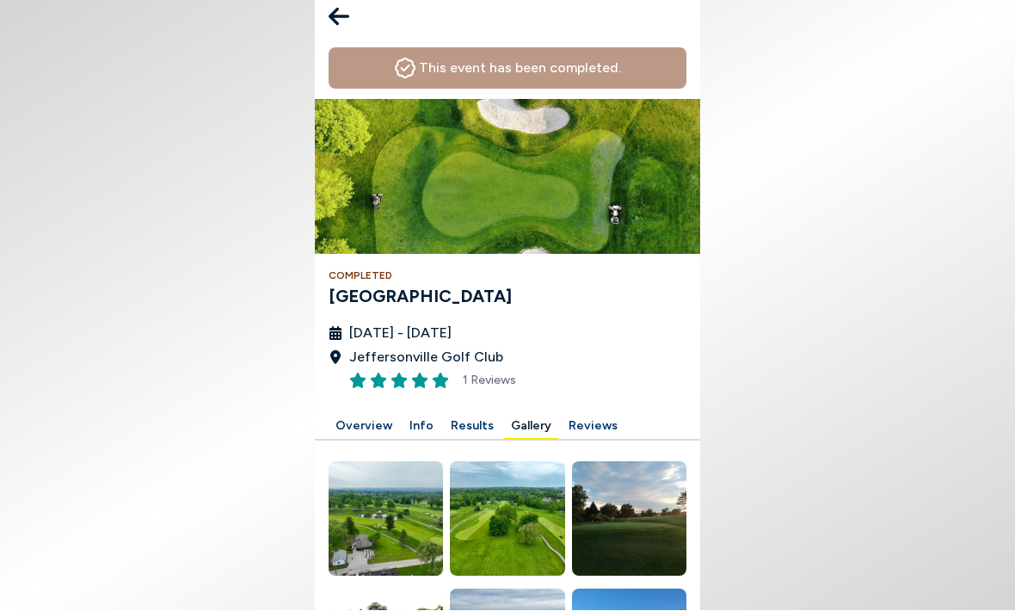
click at [470, 430] on button "Results" at bounding box center [472, 427] width 57 height 27
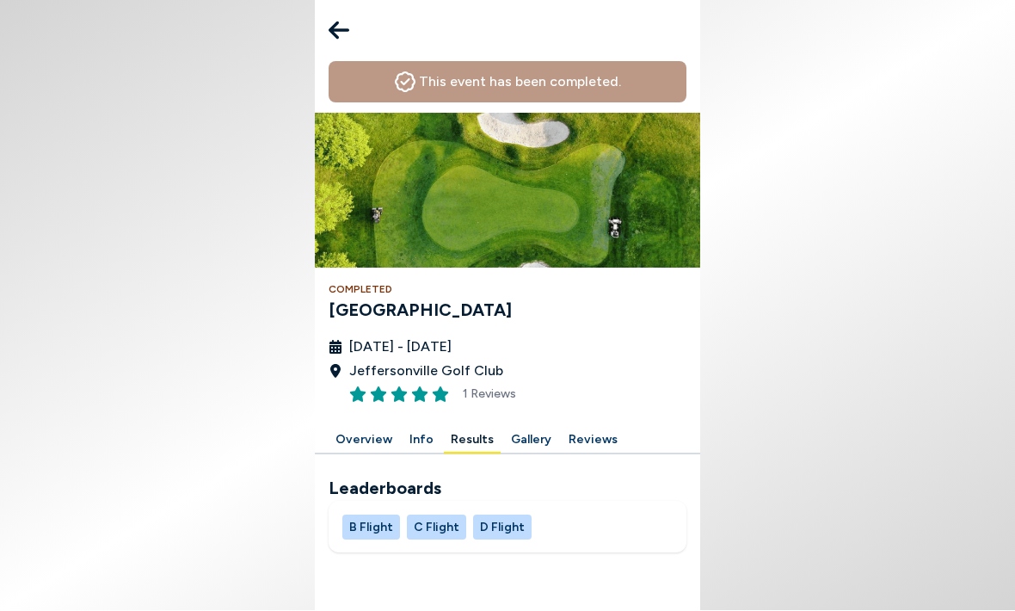
click at [368, 526] on button "B Flight" at bounding box center [371, 527] width 58 height 25
click at [440, 531] on button "C Flight" at bounding box center [436, 527] width 59 height 25
click at [497, 519] on button "D Flight" at bounding box center [502, 527] width 58 height 25
click at [459, 439] on button "Results" at bounding box center [472, 441] width 57 height 27
click at [369, 439] on button "Overview" at bounding box center [364, 441] width 71 height 27
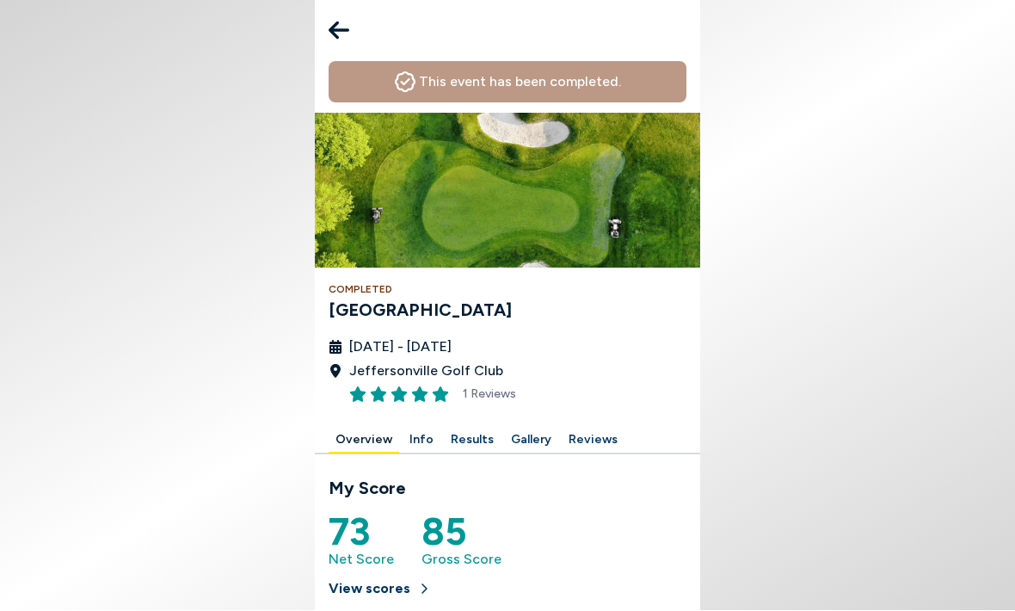
click at [470, 438] on button "Results" at bounding box center [472, 441] width 57 height 27
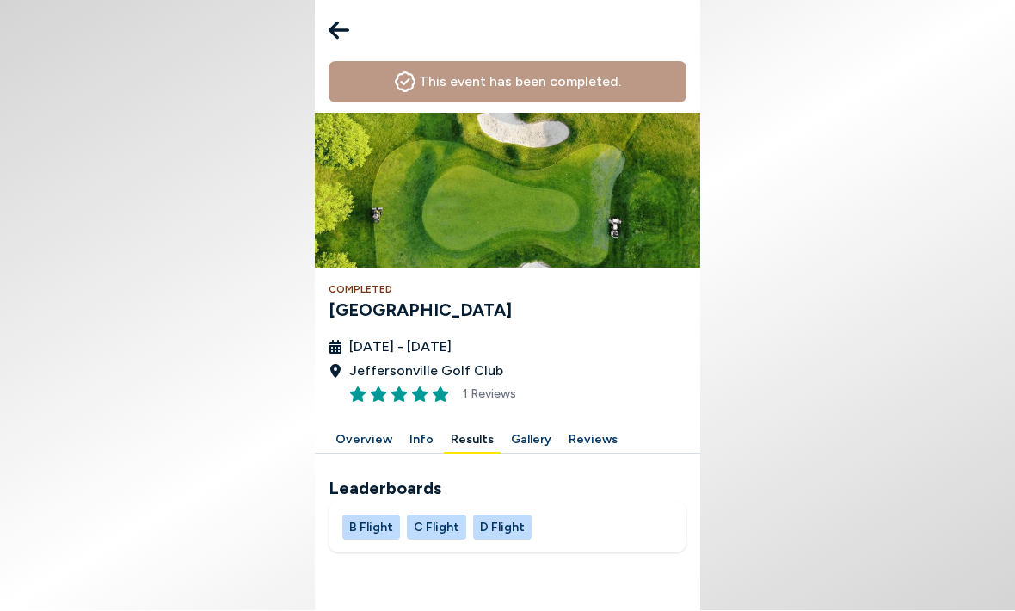
click at [384, 516] on button "B Flight" at bounding box center [371, 527] width 58 height 25
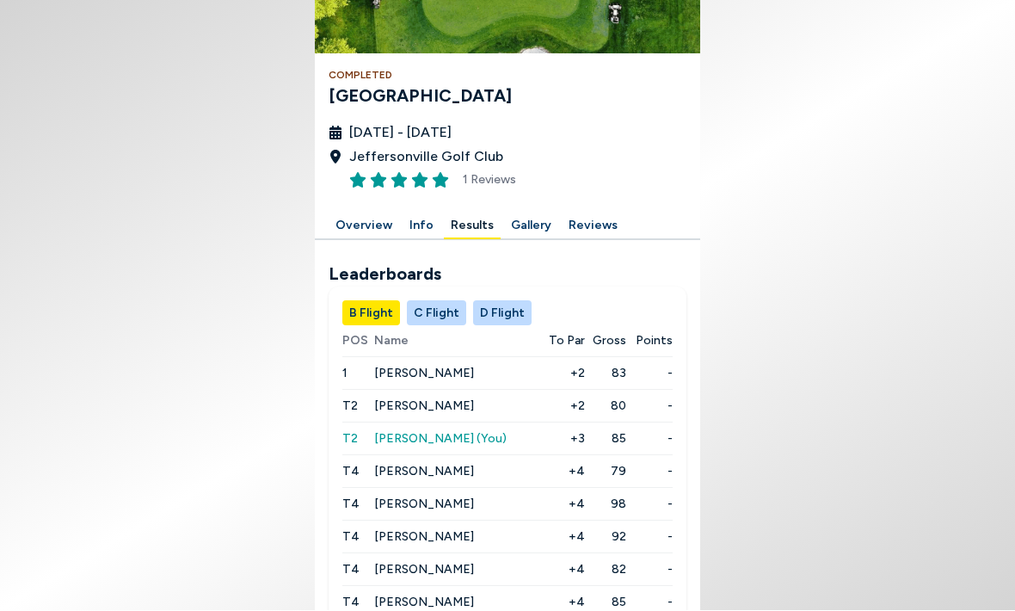
scroll to position [216, 0]
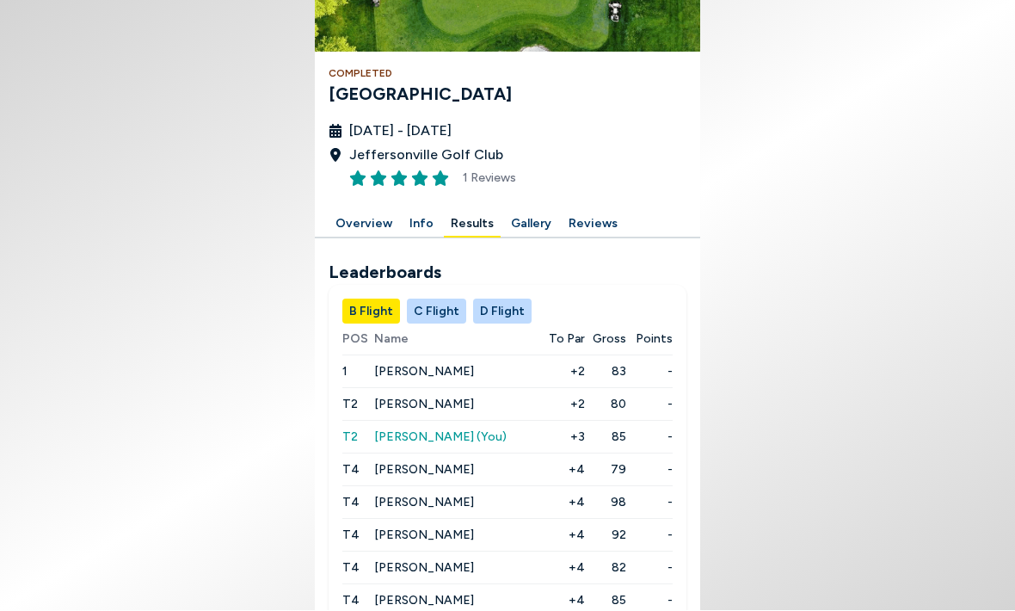
click at [443, 319] on button "C Flight" at bounding box center [436, 311] width 59 height 25
click at [502, 307] on button "D Flight" at bounding box center [502, 311] width 58 height 25
click at [432, 314] on button "C Flight" at bounding box center [436, 311] width 59 height 25
click at [378, 307] on button "B Flight" at bounding box center [371, 311] width 58 height 25
click at [437, 314] on button "C Flight" at bounding box center [436, 311] width 59 height 25
